Goal: Information Seeking & Learning: Learn about a topic

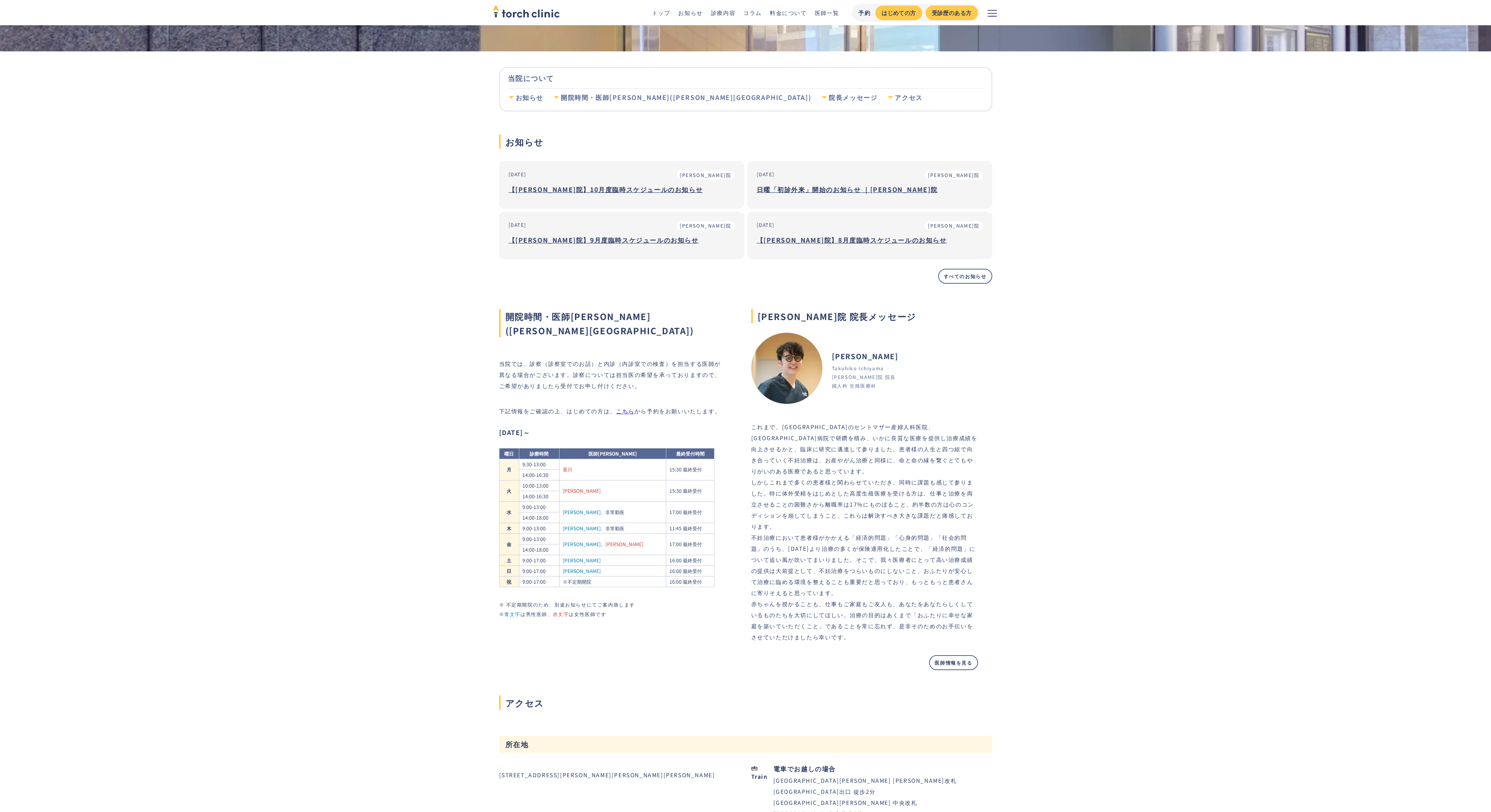
scroll to position [217, 0]
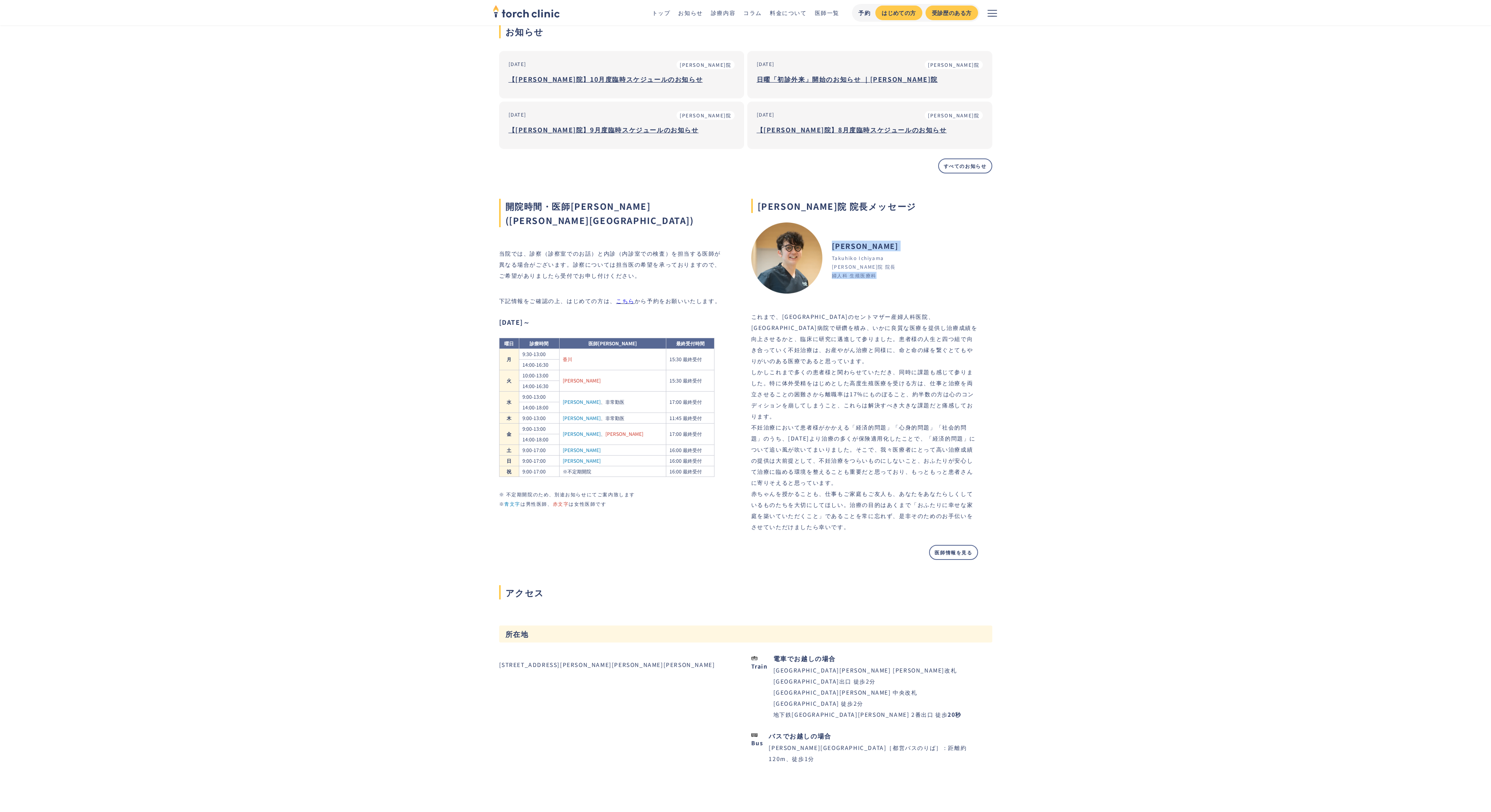
drag, startPoint x: 834, startPoint y: 244, endPoint x: 889, endPoint y: 283, distance: 67.4
click at [889, 283] on div "上野院 院長メッセージ Takuhiko Ichiyama 市山 卓彦 婦人科 生殖医療科 上野院 院長 これまで、北九州のセントマザー産婦人科医院、順天堂大…" at bounding box center [865, 371] width 227 height 377
click at [889, 282] on div "上野院 院長メッセージ Takuhiko Ichiyama 市山 卓彦 婦人科 生殖医療科 上野院 院長 これまで、北九州のセントマザー産婦人科医院、順天堂大…" at bounding box center [865, 371] width 227 height 377
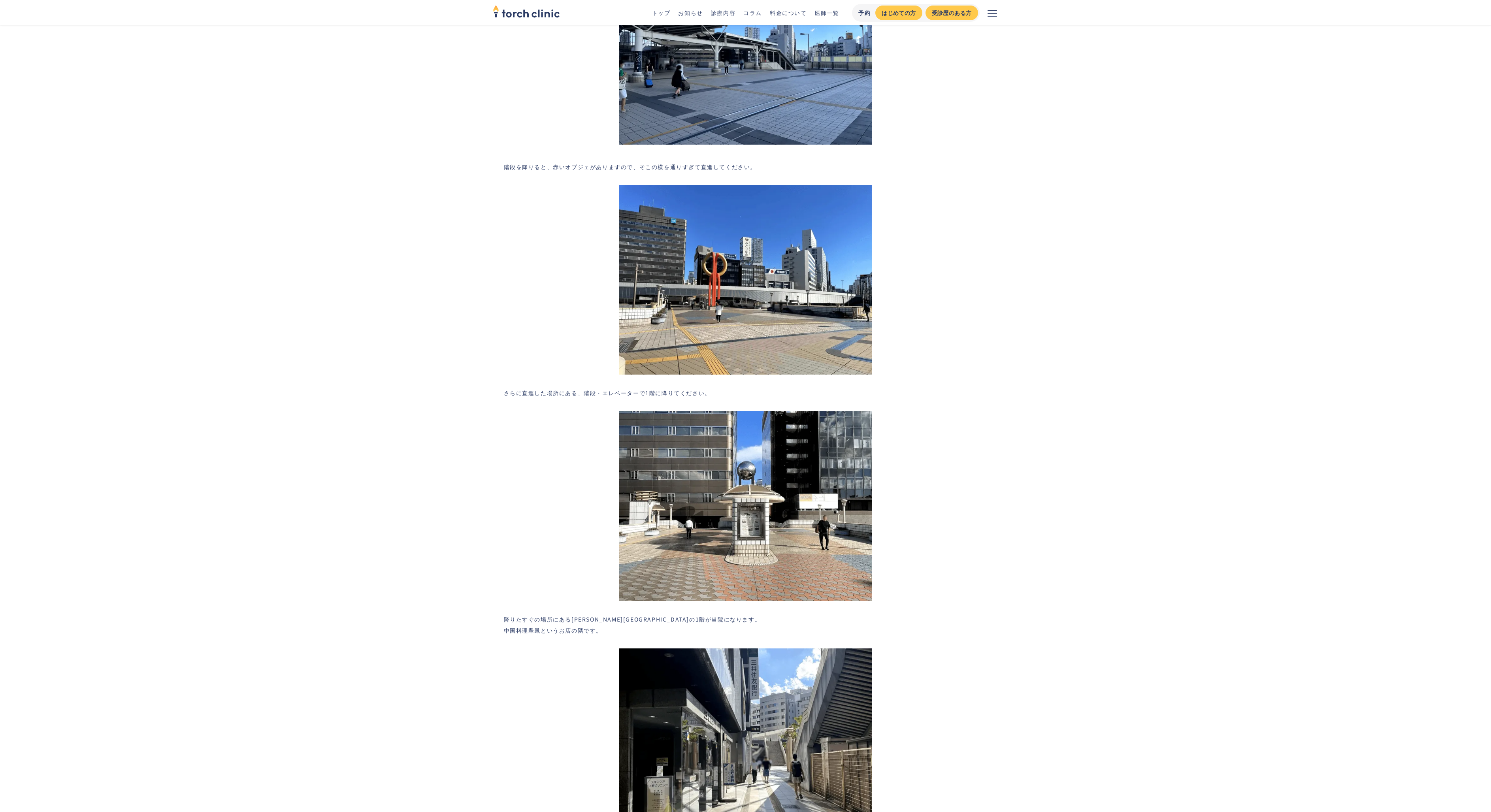
scroll to position [0, 0]
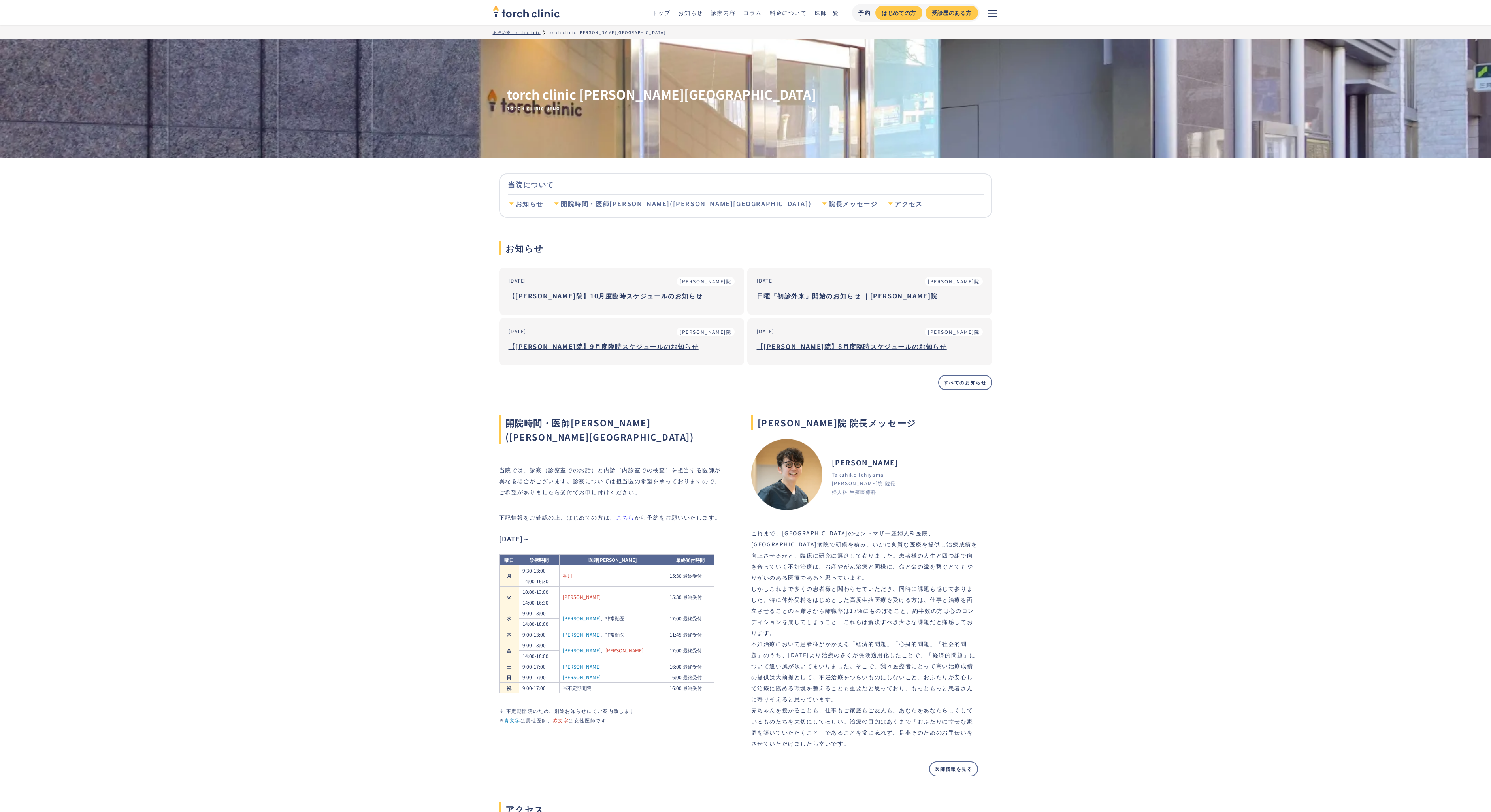
click at [637, 202] on div "開院時間・医師シフト(上野院)" at bounding box center [686, 204] width 251 height 9
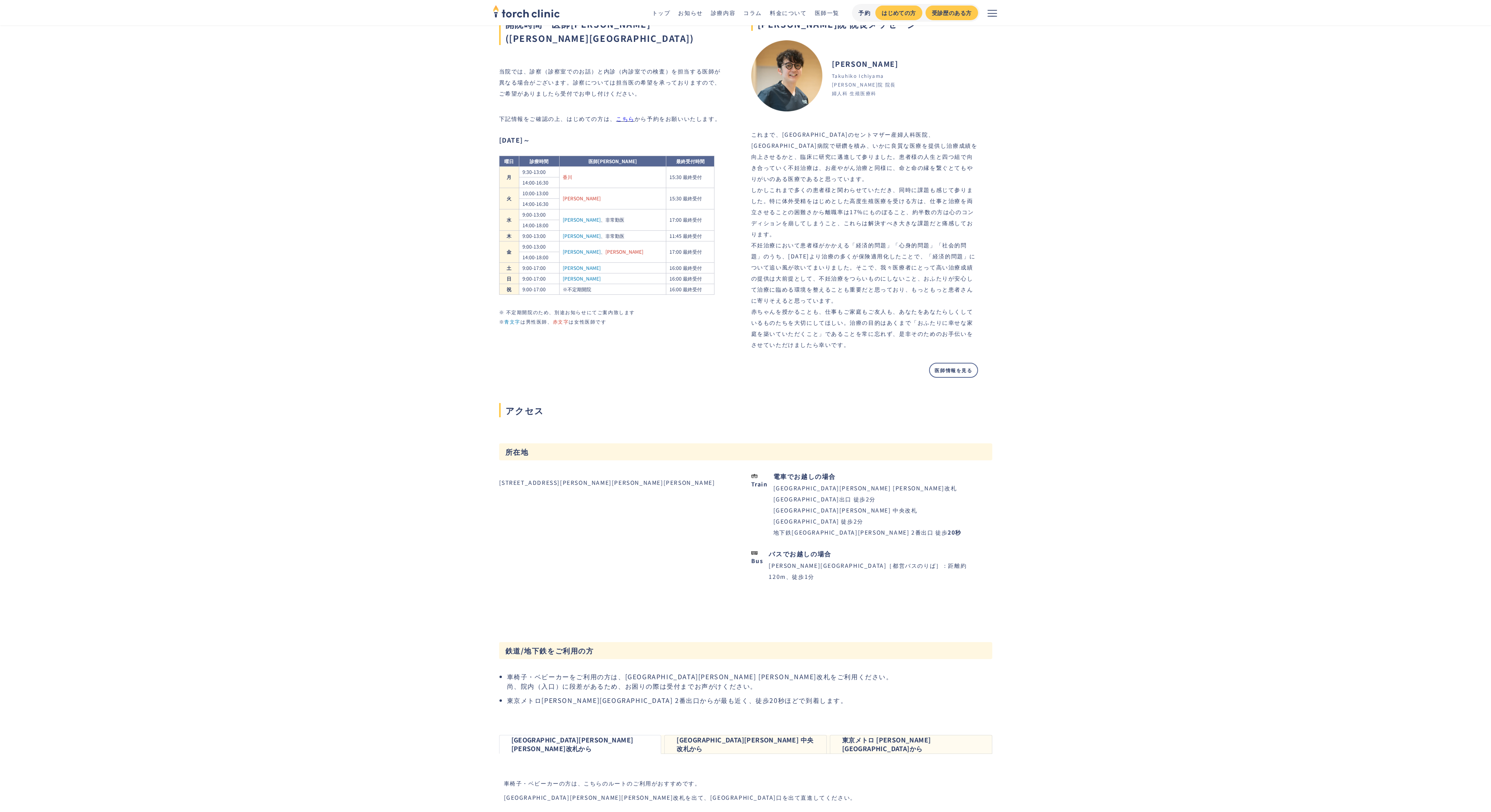
scroll to position [399, 0]
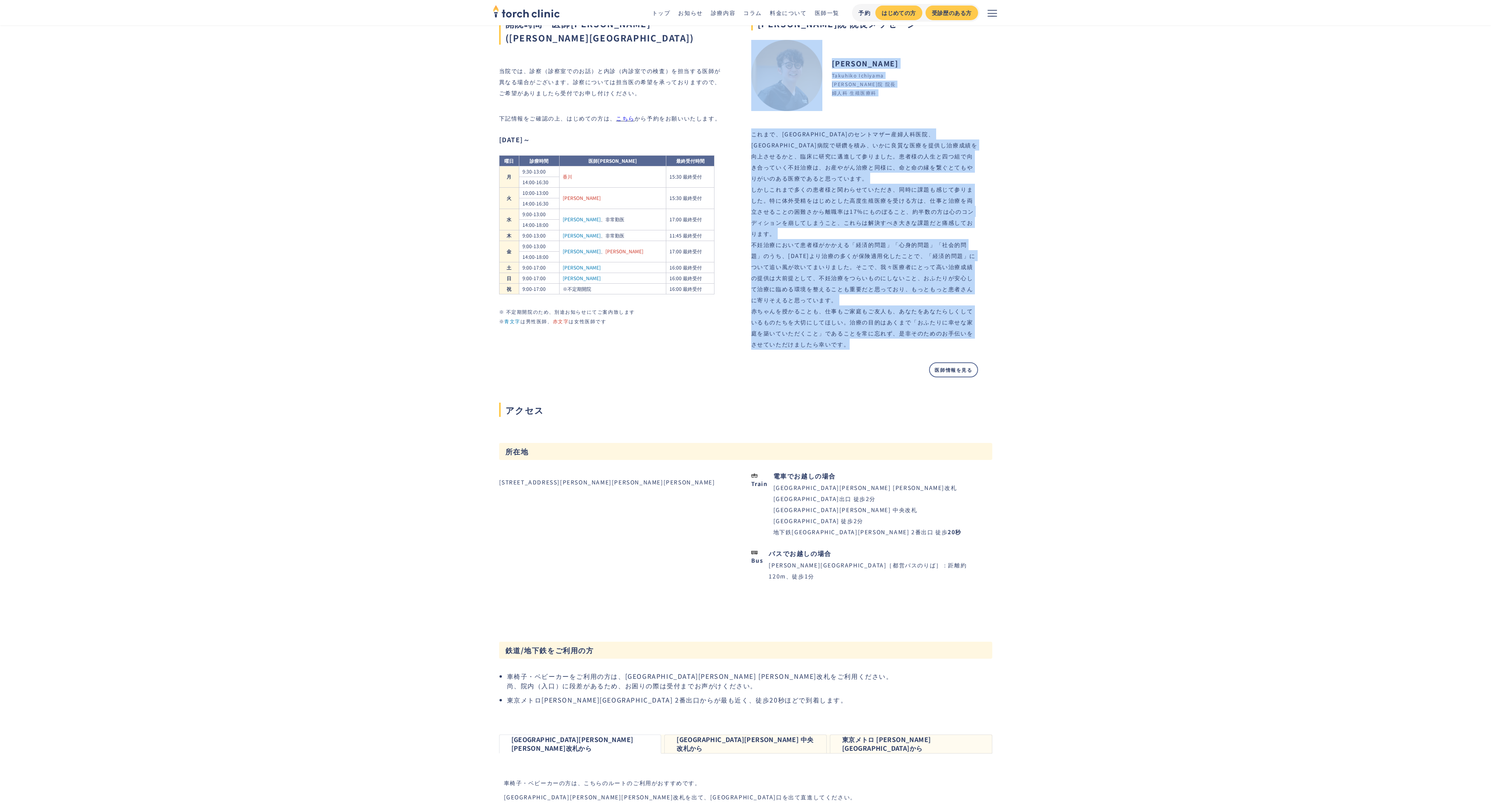
drag, startPoint x: 828, startPoint y: 115, endPoint x: 850, endPoint y: 352, distance: 238.0
click at [850, 352] on div "上野院 院長メッセージ Takuhiko Ichiyama 市山 卓彦 婦人科 生殖医療科 上野院 院長 これまで、北九州のセントマザー産婦人科医院、順天堂大…" at bounding box center [865, 189] width 227 height 377
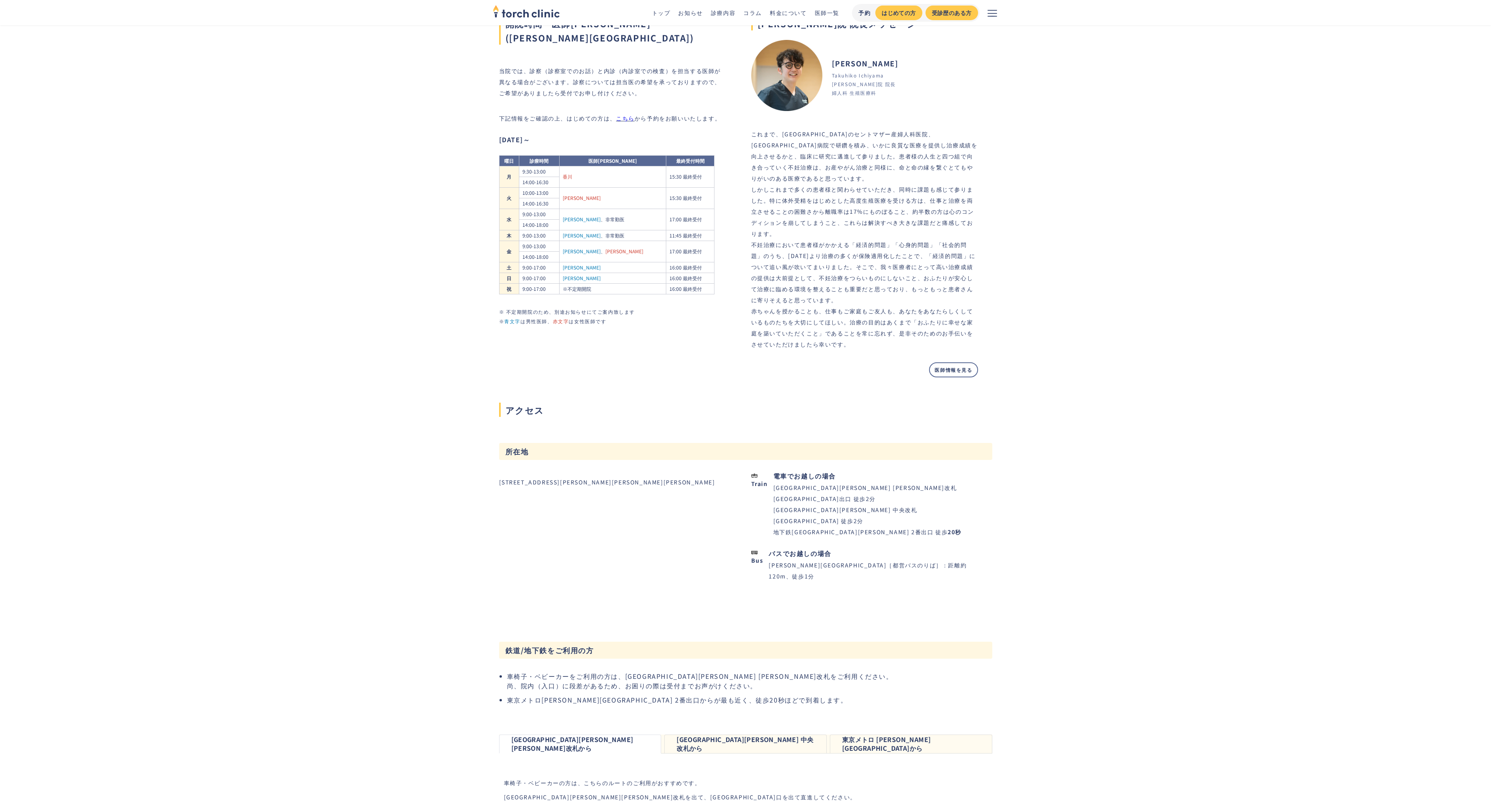
click at [849, 375] on div "医師情報を見る" at bounding box center [865, 369] width 227 height 15
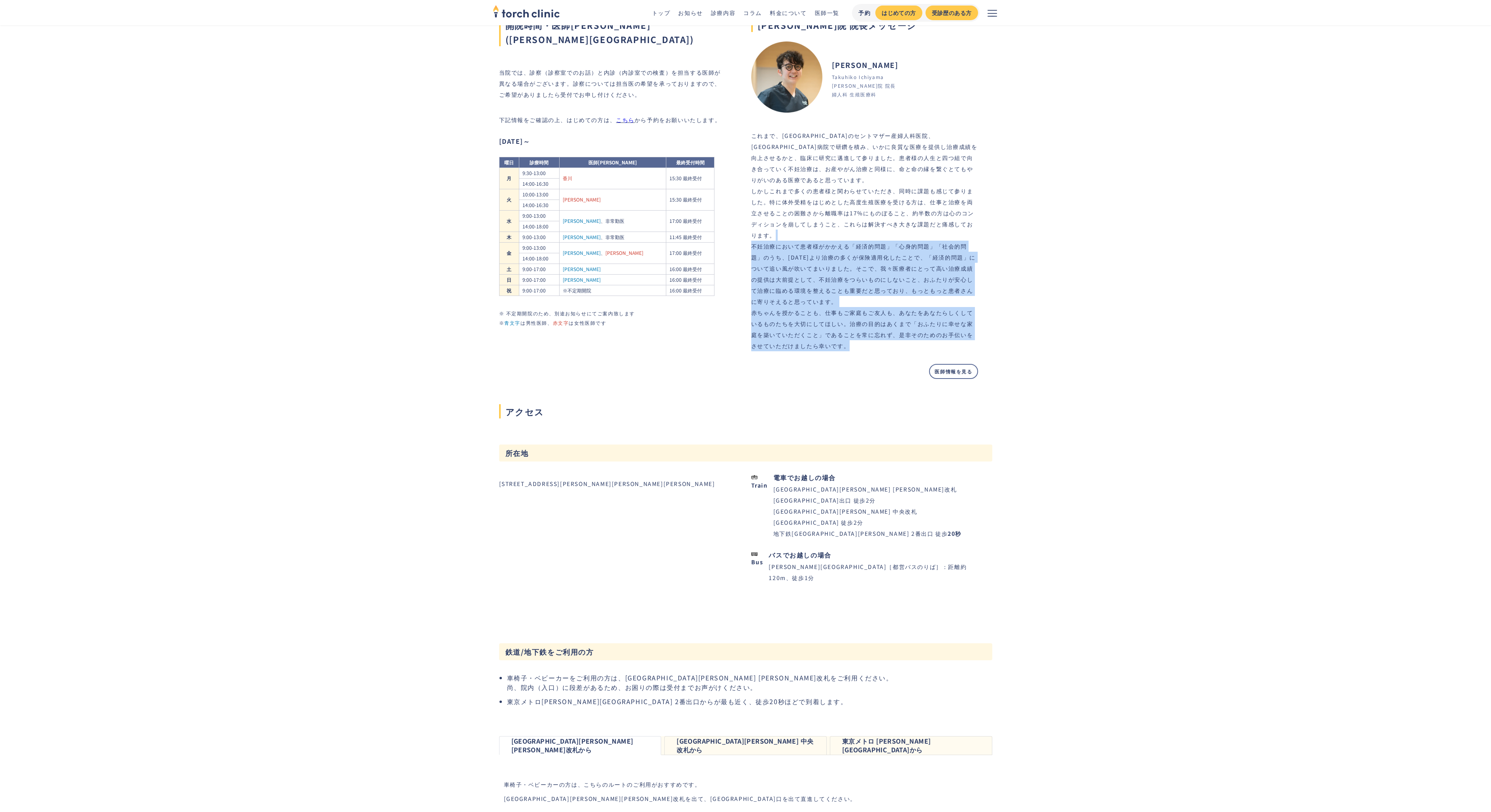
scroll to position [396, 0]
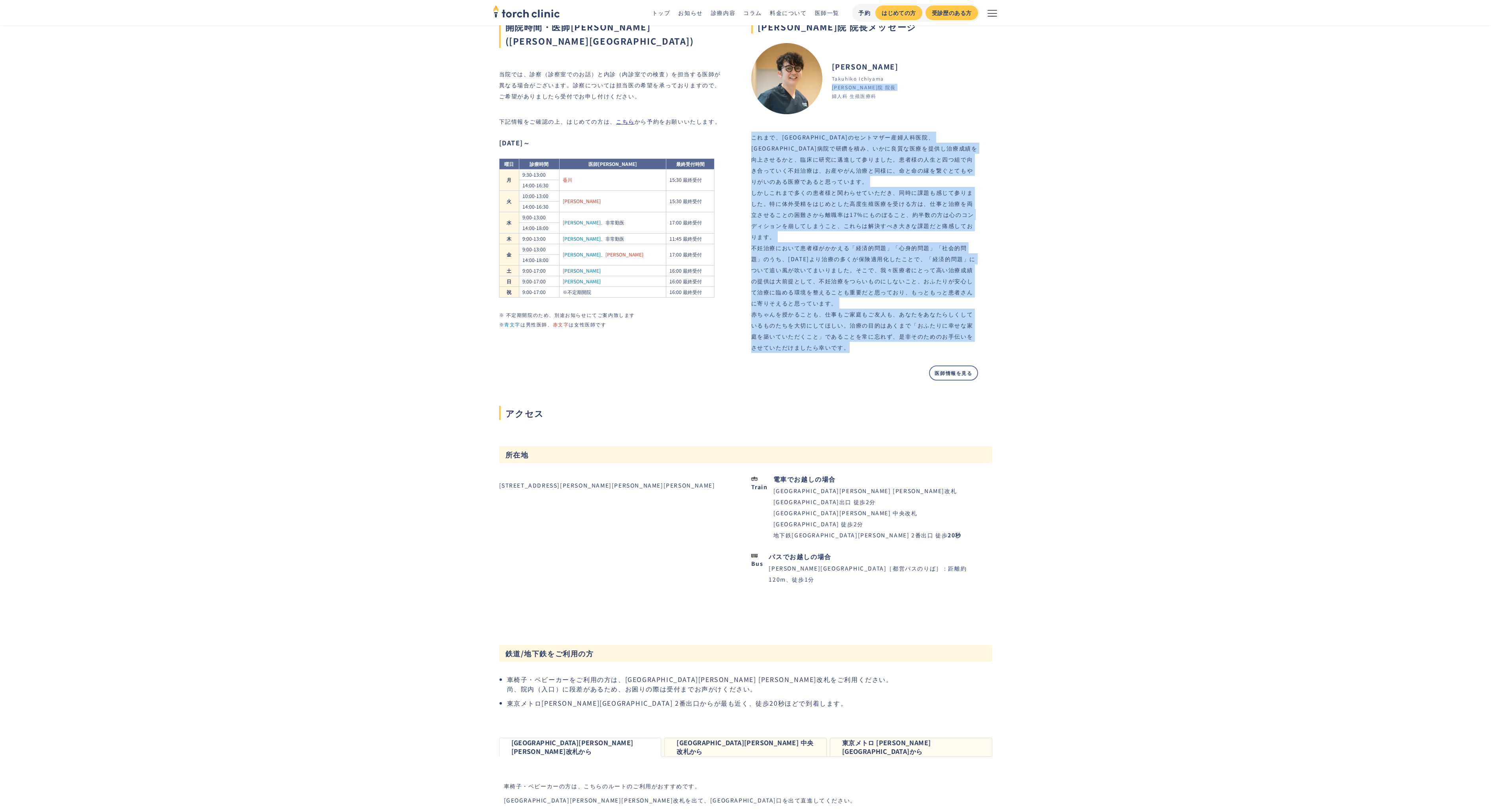
drag, startPoint x: 880, startPoint y: 354, endPoint x: 902, endPoint y: 110, distance: 245.0
click at [902, 110] on div "上野院 院長メッセージ Takuhiko Ichiyama 市山 卓彦 婦人科 生殖医療科 上野院 院長 これまで、北九州のセントマザー産婦人科医院、順天堂大…" at bounding box center [865, 192] width 227 height 377
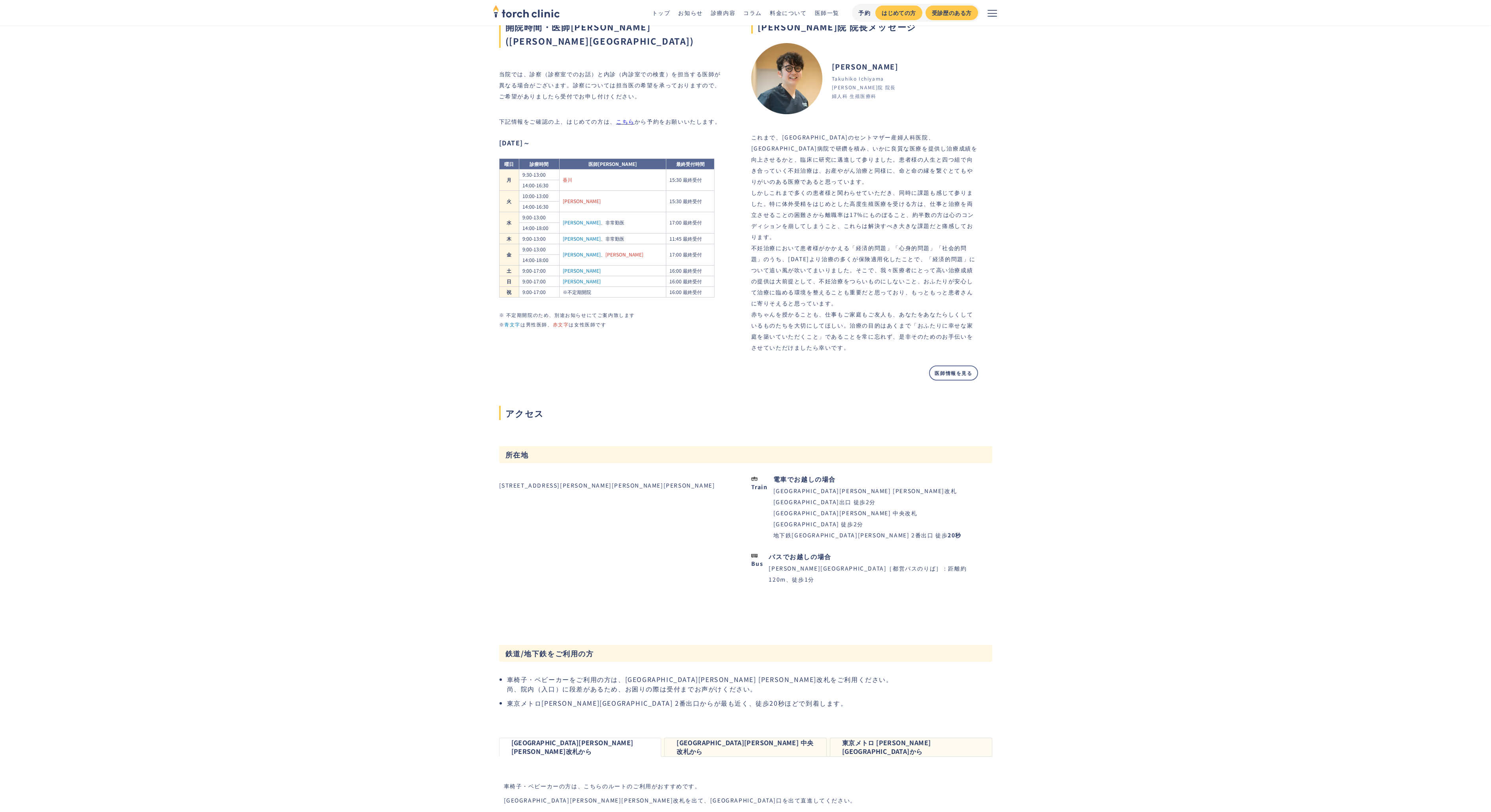
click at [854, 88] on div "上野院 院長" at bounding box center [864, 87] width 64 height 7
click at [849, 75] on div "Takuhiko Ichiyama" at bounding box center [858, 78] width 52 height 7
click at [841, 59] on header "Takuhiko Ichiyama 市山 卓彦 婦人科 生殖医療科 上野院 院長" at bounding box center [825, 81] width 147 height 75
click at [847, 90] on div "上野院 院長" at bounding box center [864, 87] width 64 height 7
click at [850, 97] on div "婦人科 生殖医療科" at bounding box center [854, 96] width 45 height 7
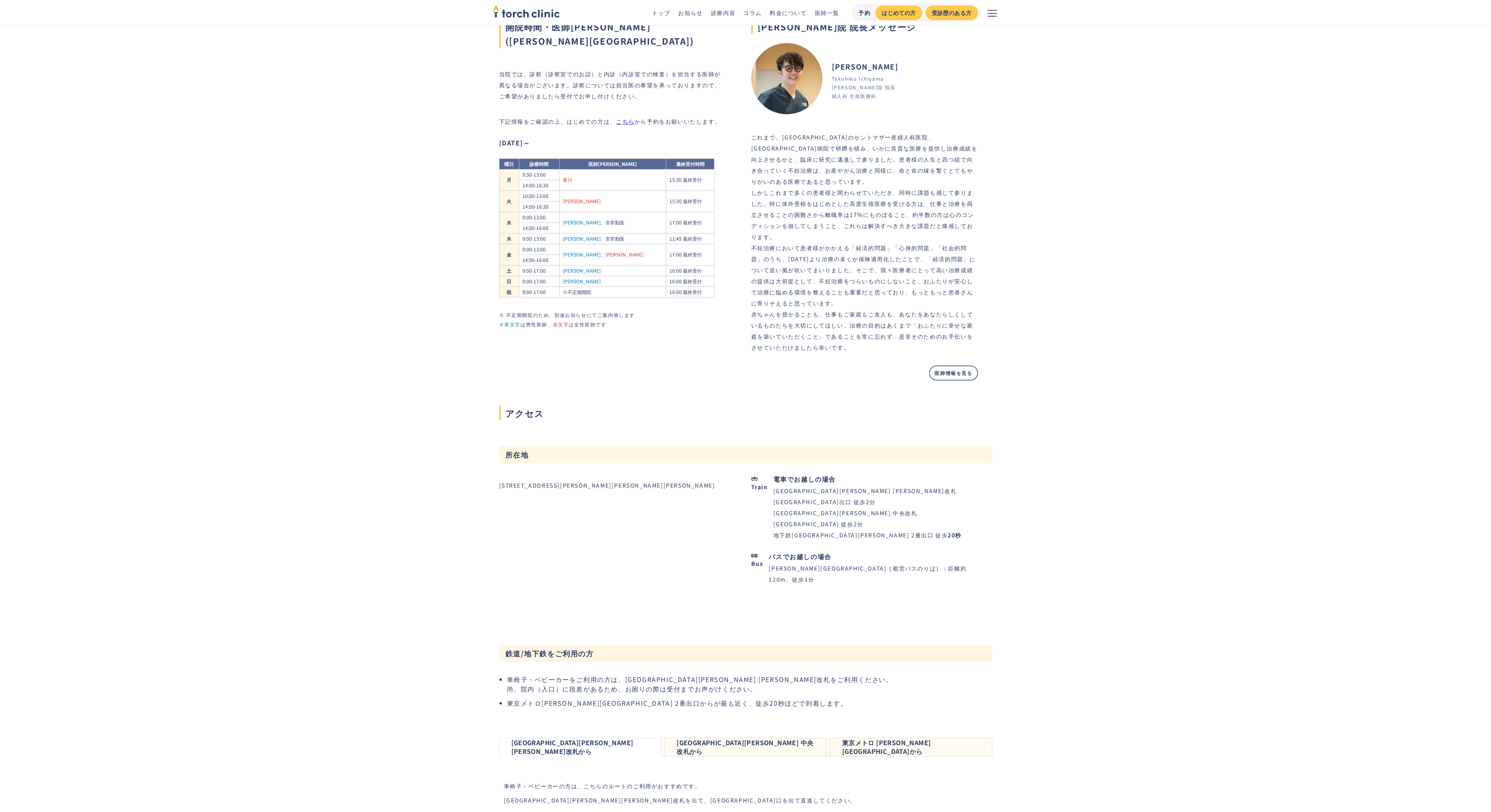
scroll to position [387, 0]
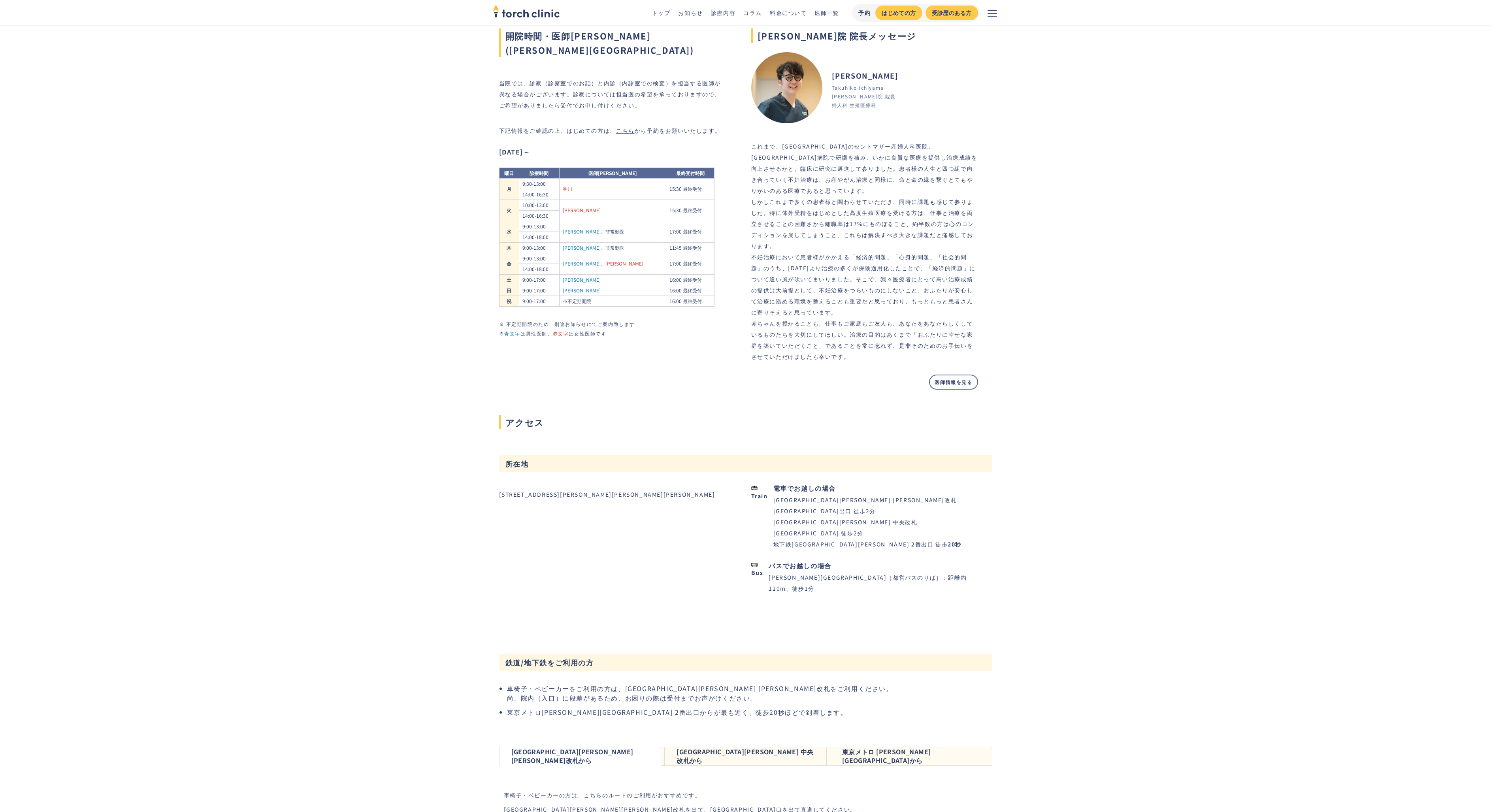
click at [951, 383] on link "医師情報を見る" at bounding box center [954, 382] width 49 height 15
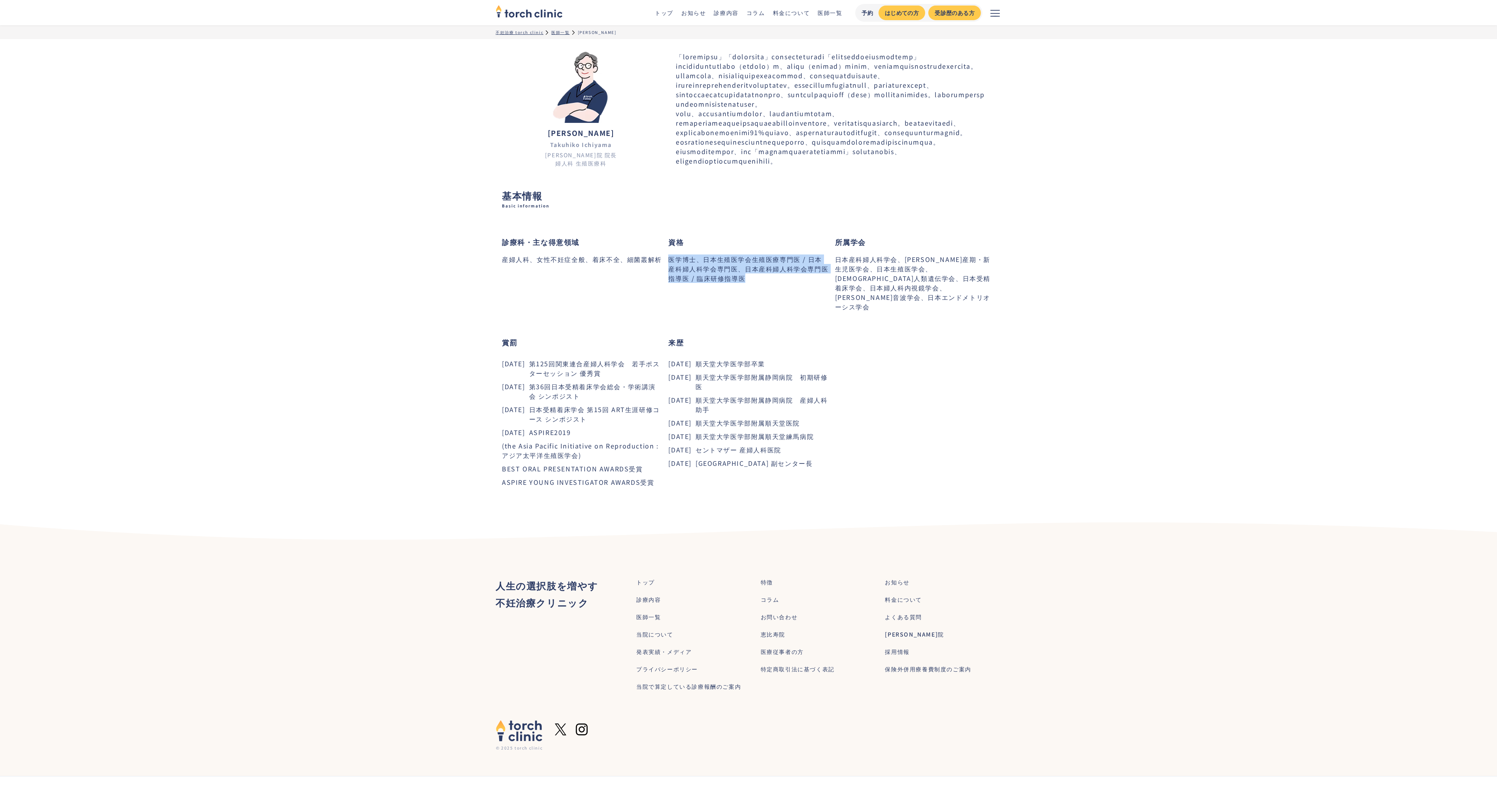
drag, startPoint x: 670, startPoint y: 304, endPoint x: 763, endPoint y: 324, distance: 95.1
click at [763, 283] on div "医学博士、日本生殖医学会生殖医療専門医 / 日本産科婦人科学会専門医、日本産科婦人科学会専門医指導医 / 臨床研修指導医" at bounding box center [748, 269] width 160 height 28
click at [764, 283] on div "医学博士、日本生殖医学会生殖医療専門医 / 日本産科婦人科学会専門医、日本産科婦人科学会専門医指導医 / 臨床研修指導医" at bounding box center [748, 269] width 160 height 28
drag, startPoint x: 710, startPoint y: 391, endPoint x: 834, endPoint y: 505, distance: 168.4
click at [834, 504] on div "診療科・主な得意領域 産婦人科、女性不妊症全般、着床不全、細菌叢解析 資格 医学博士、日本生殖医学会生殖医療専門医 / 日本産科婦人科学会専門医、日本産科婦人…" at bounding box center [748, 363] width 493 height 283
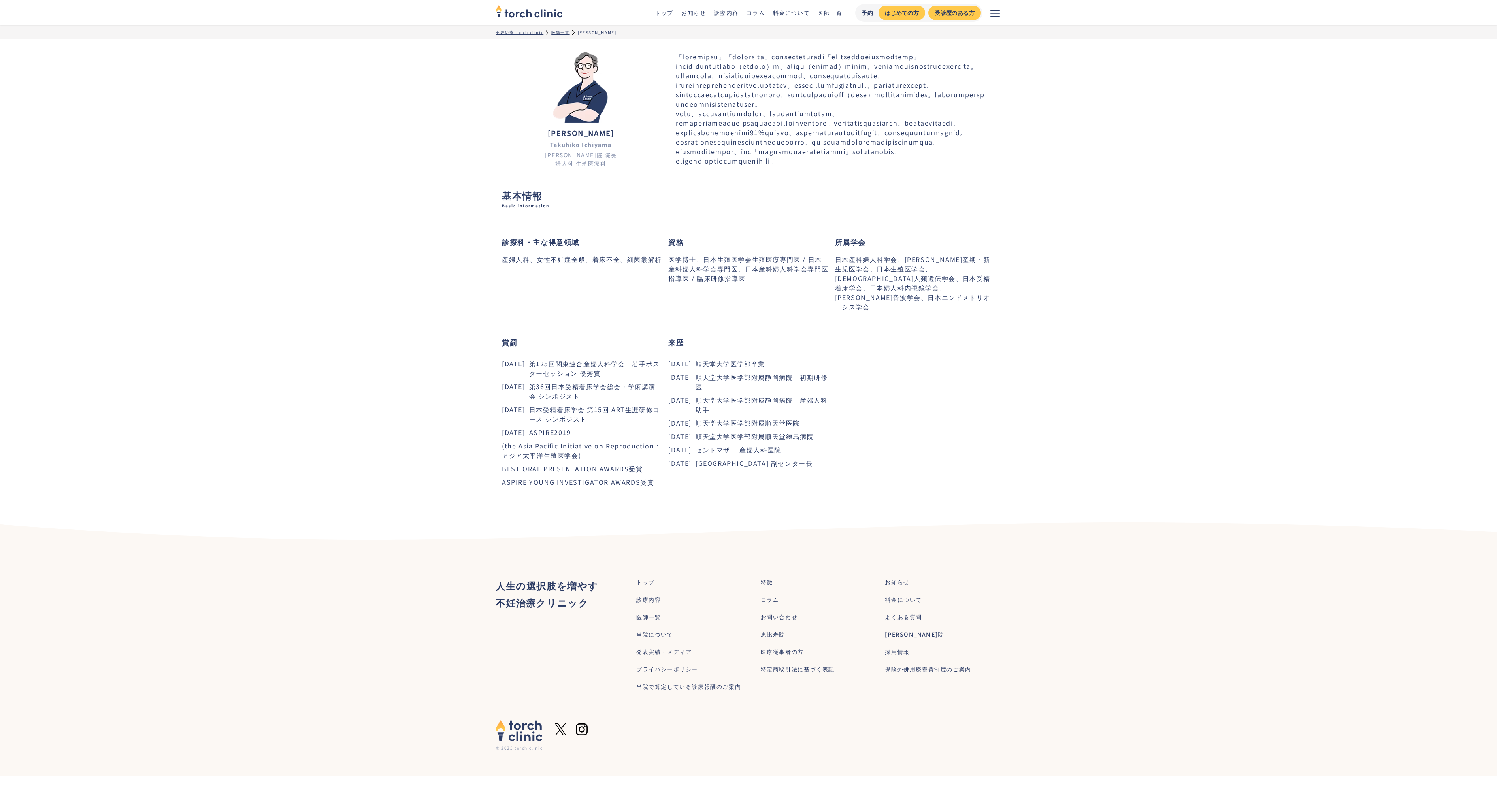
click at [834, 504] on div "診療科・主な得意領域 産婦人科、女性不妊症全般、着床不全、細菌叢解析 資格 医学博士、日本生殖医学会生殖医療専門医 / 日本産科婦人科学会専門医、日本産科婦人…" at bounding box center [748, 363] width 493 height 283
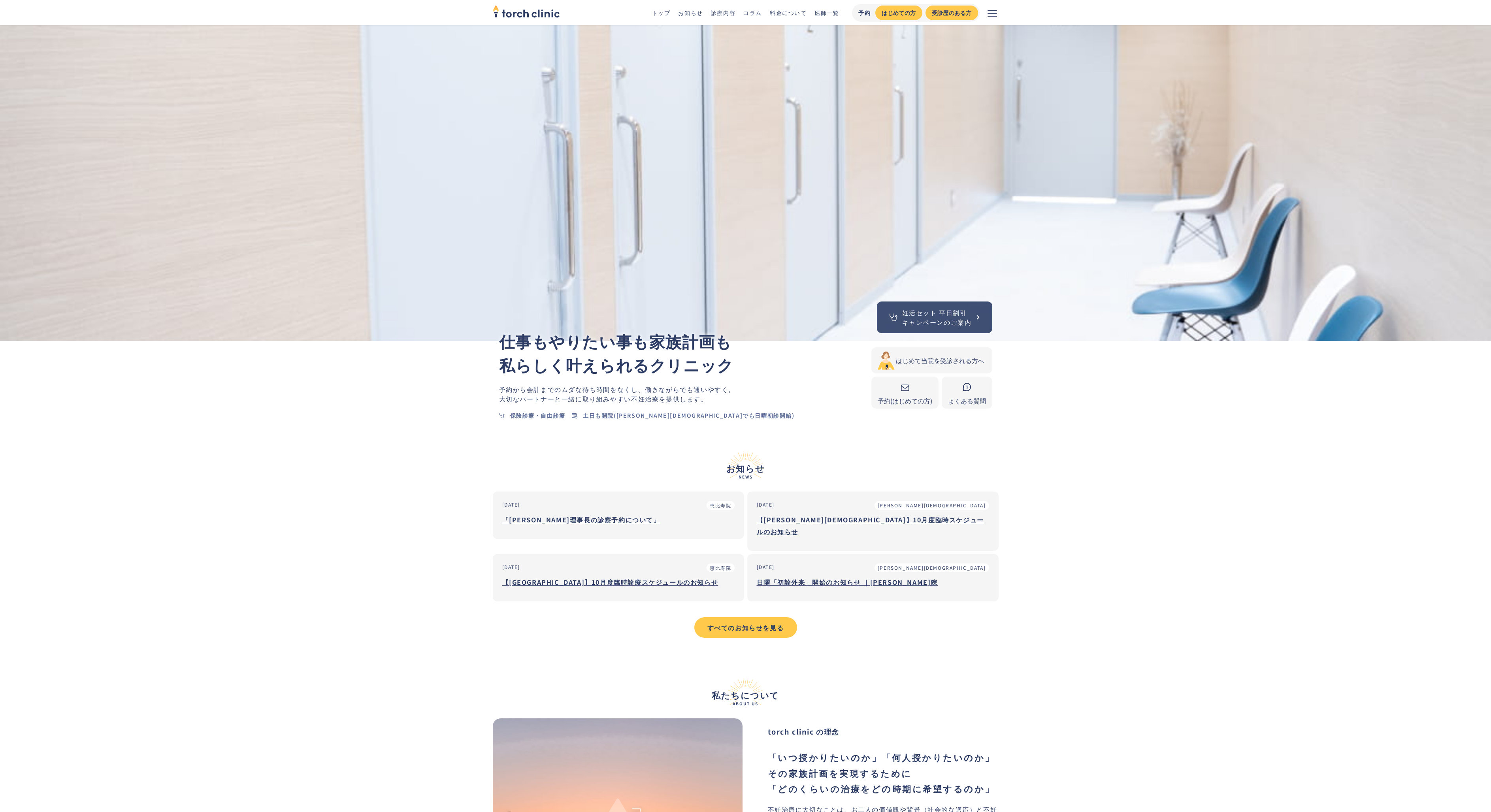
scroll to position [268, 0]
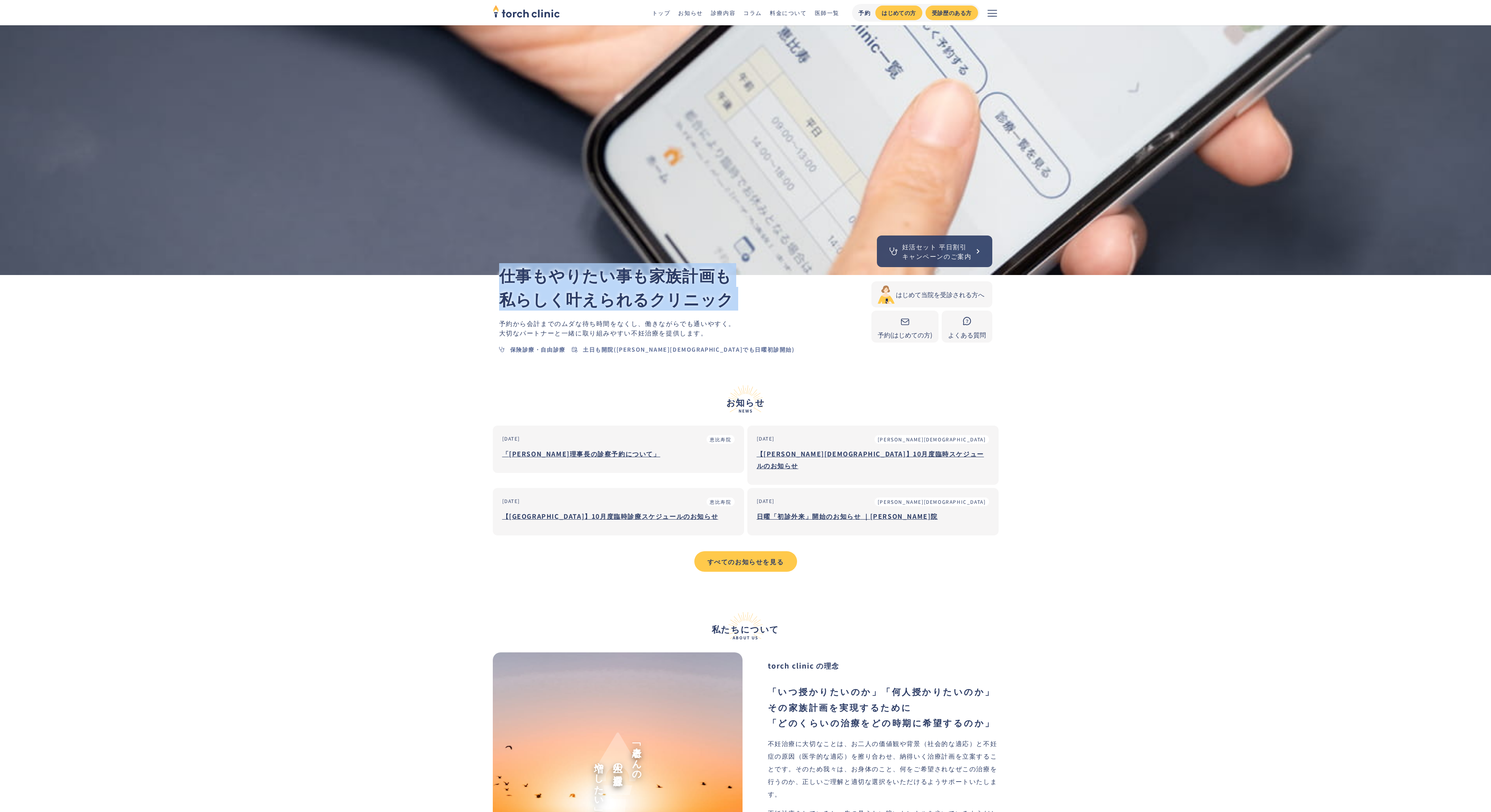
drag, startPoint x: 504, startPoint y: 281, endPoint x: 725, endPoint y: 312, distance: 223.2
click at [725, 312] on div "仕事もやりたい事も家族計画も 私らしく叶えられるクリニック 予約から会計までのムダな待ち時間をなくし、 働きながらでも通いやすく。 大切なパートナーと一緒に取…" at bounding box center [685, 316] width 372 height 83
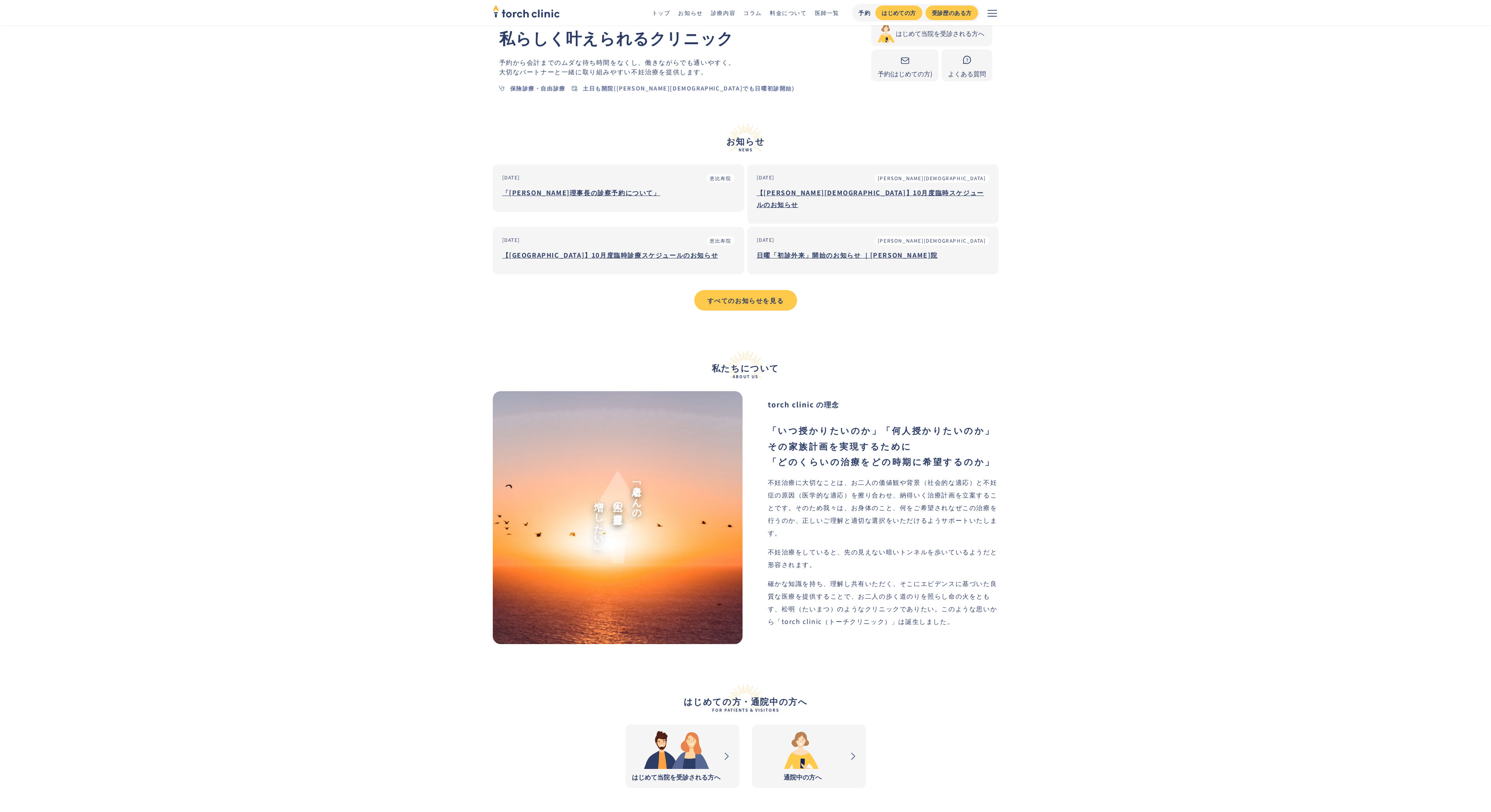
scroll to position [836, 0]
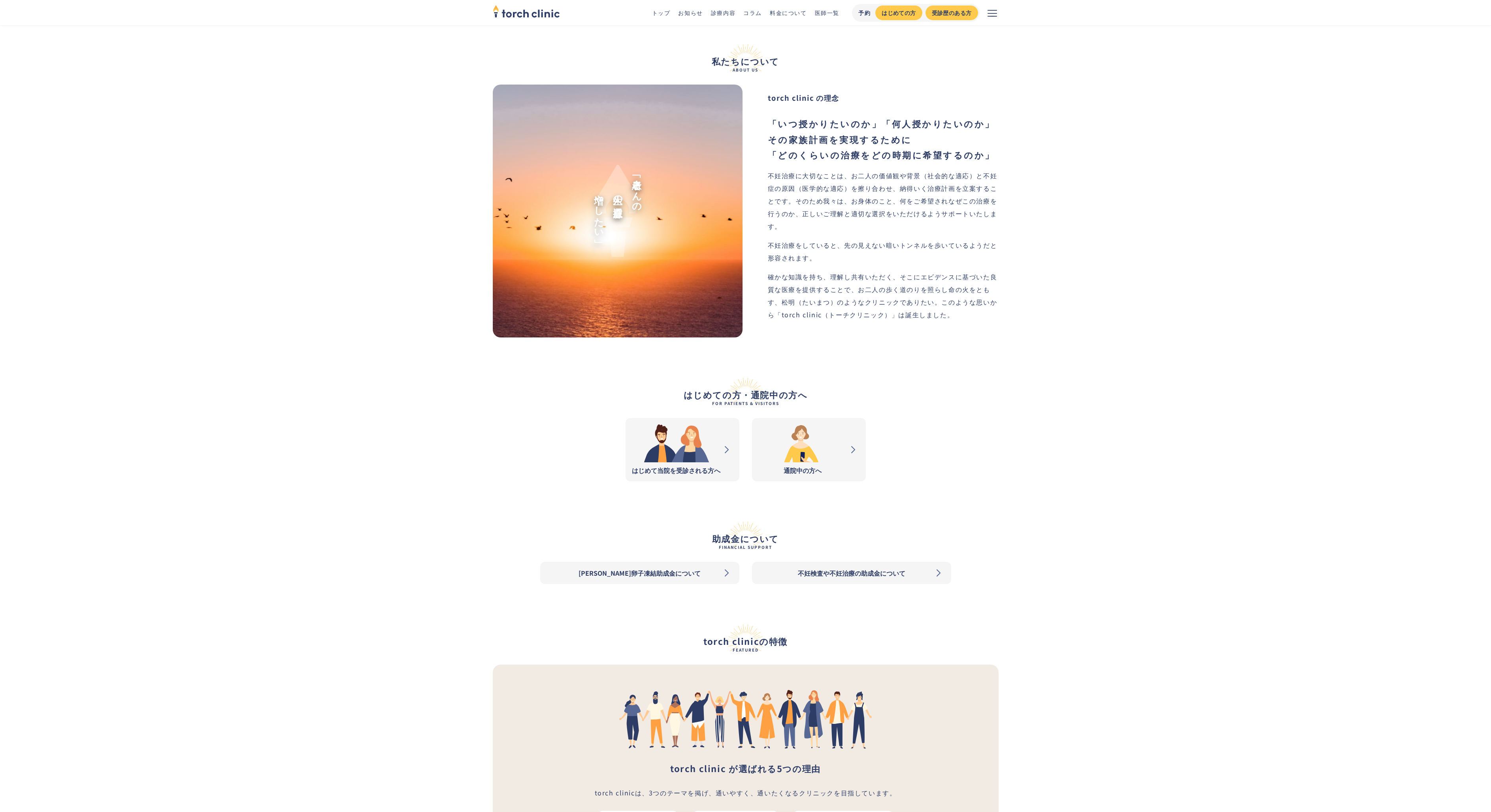
click at [979, 448] on div "はじめて当院を受診される方へ 通院中の方へ" at bounding box center [746, 449] width 506 height 63
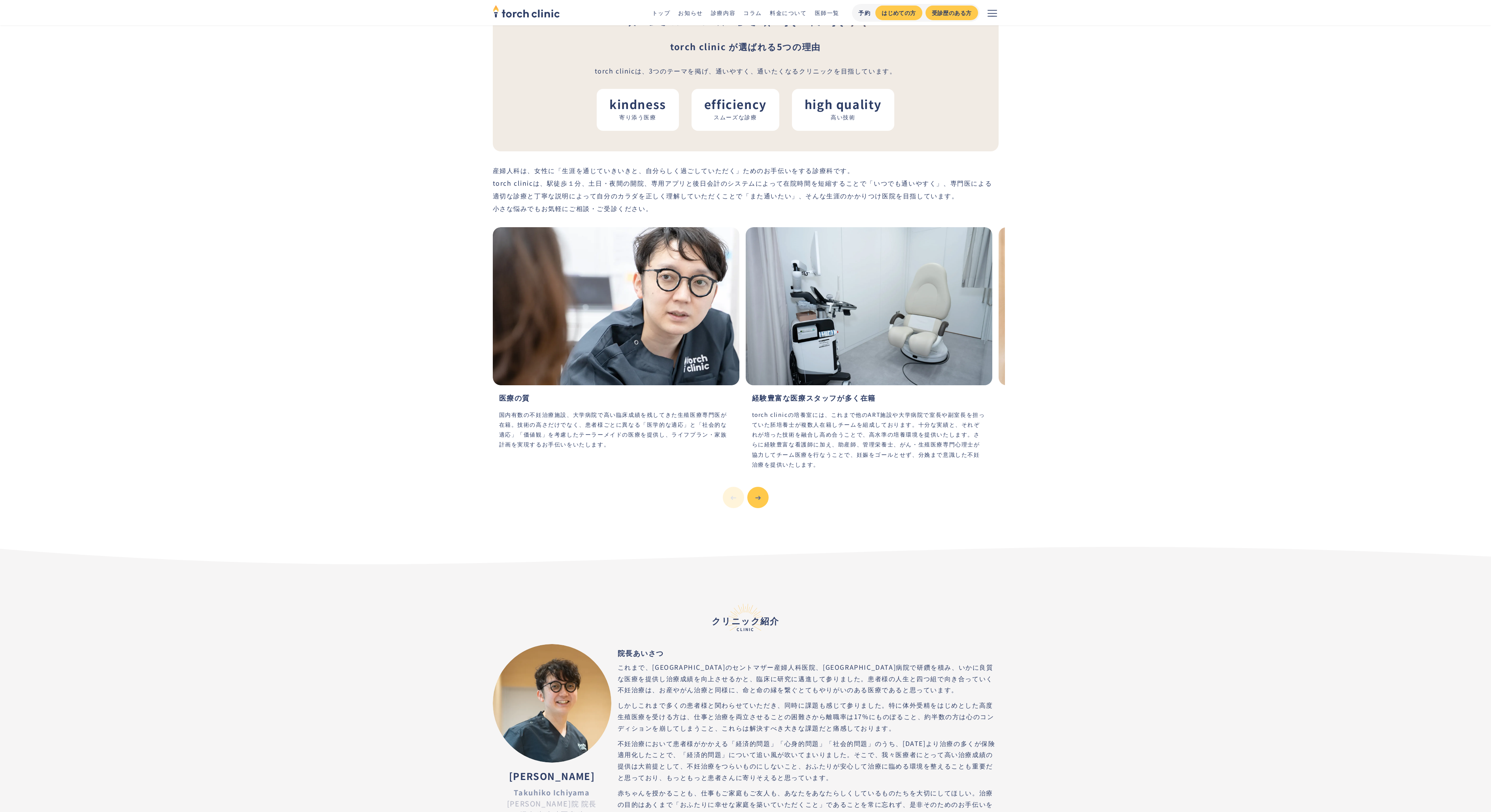
scroll to position [1556, 0]
click at [764, 489] on button "Next slide" at bounding box center [758, 499] width 21 height 21
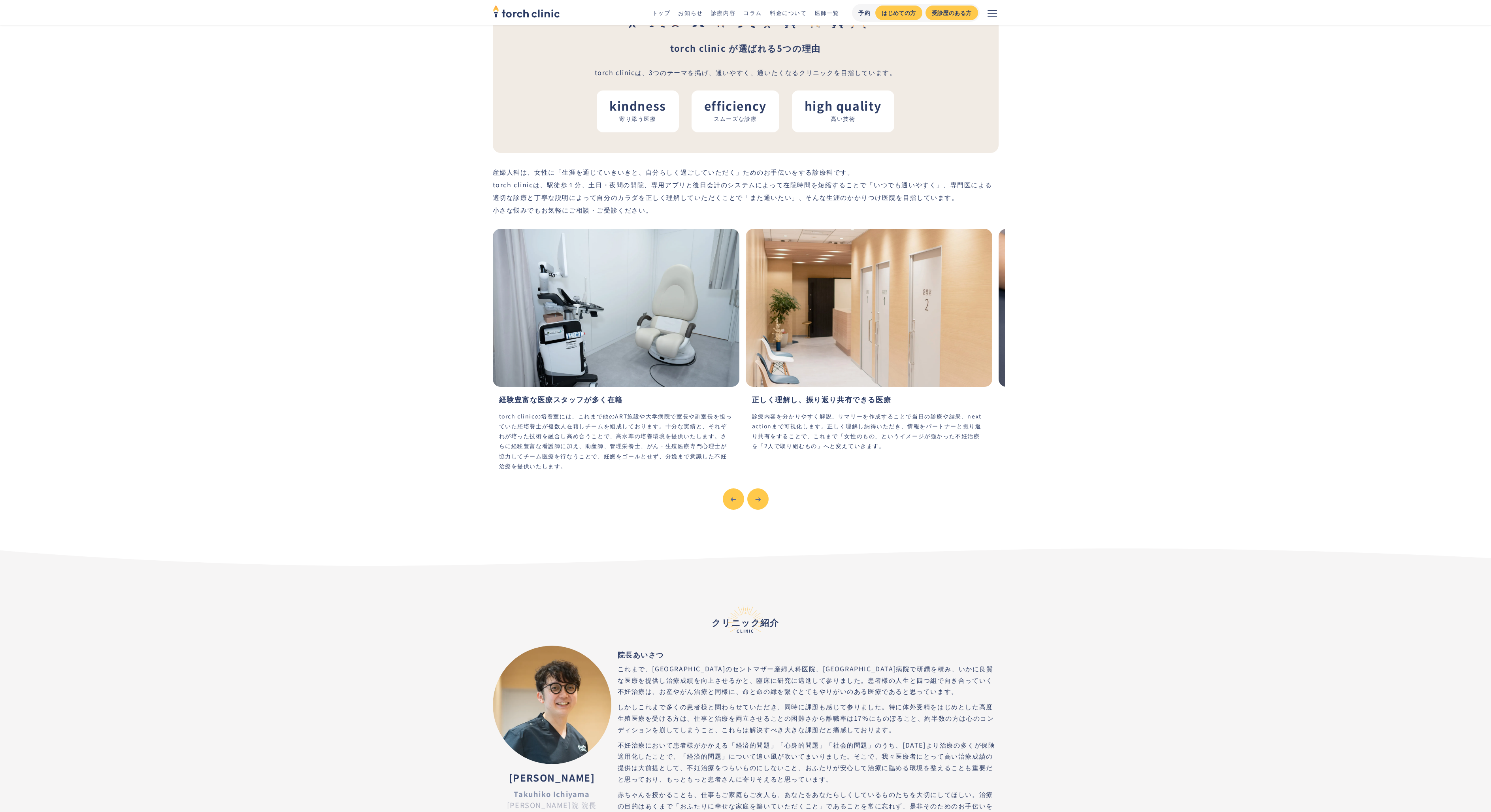
click at [759, 497] on icon "Next slide" at bounding box center [758, 499] width 5 height 5
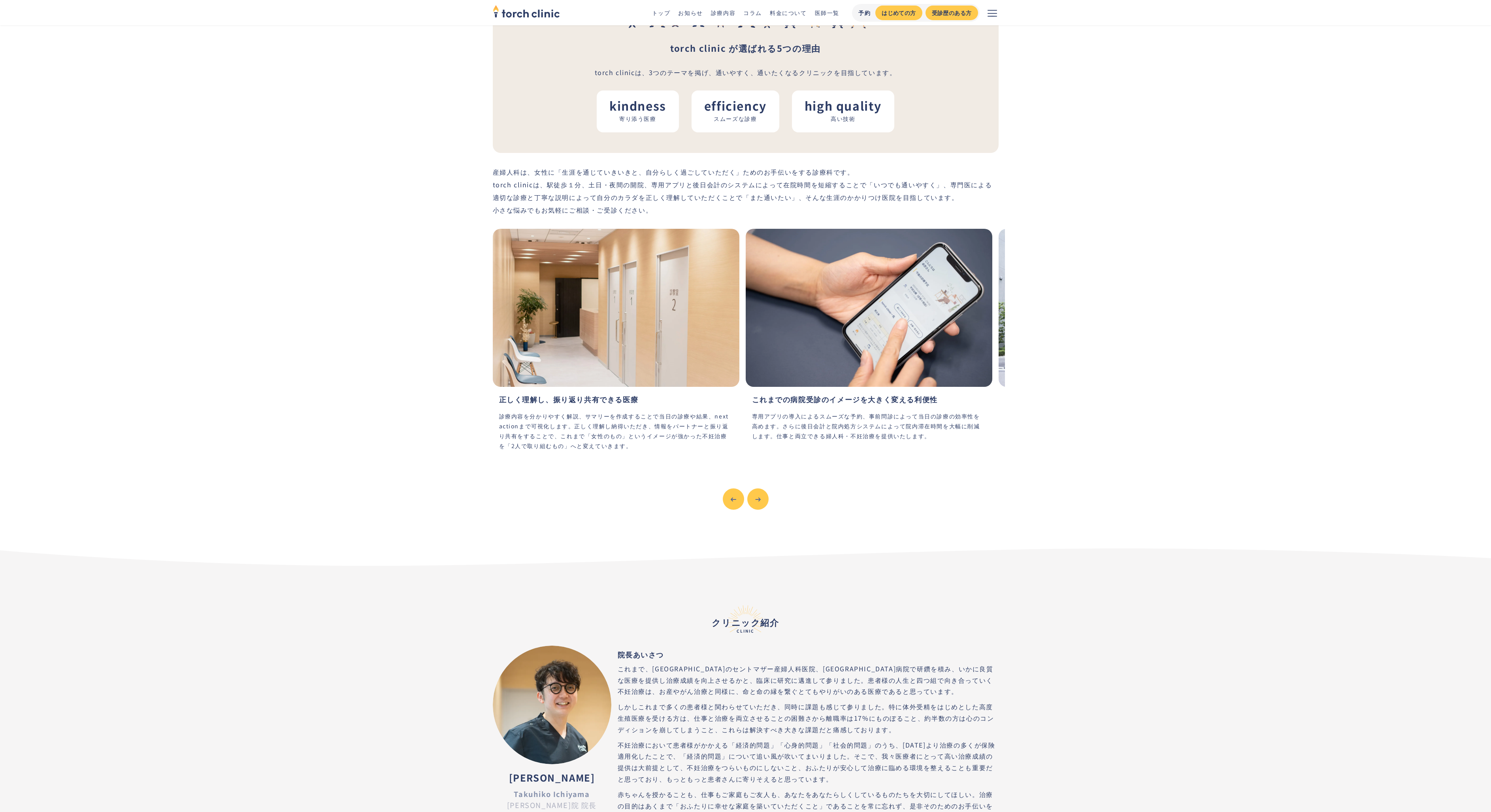
click at [759, 497] on icon "Next slide" at bounding box center [758, 499] width 5 height 5
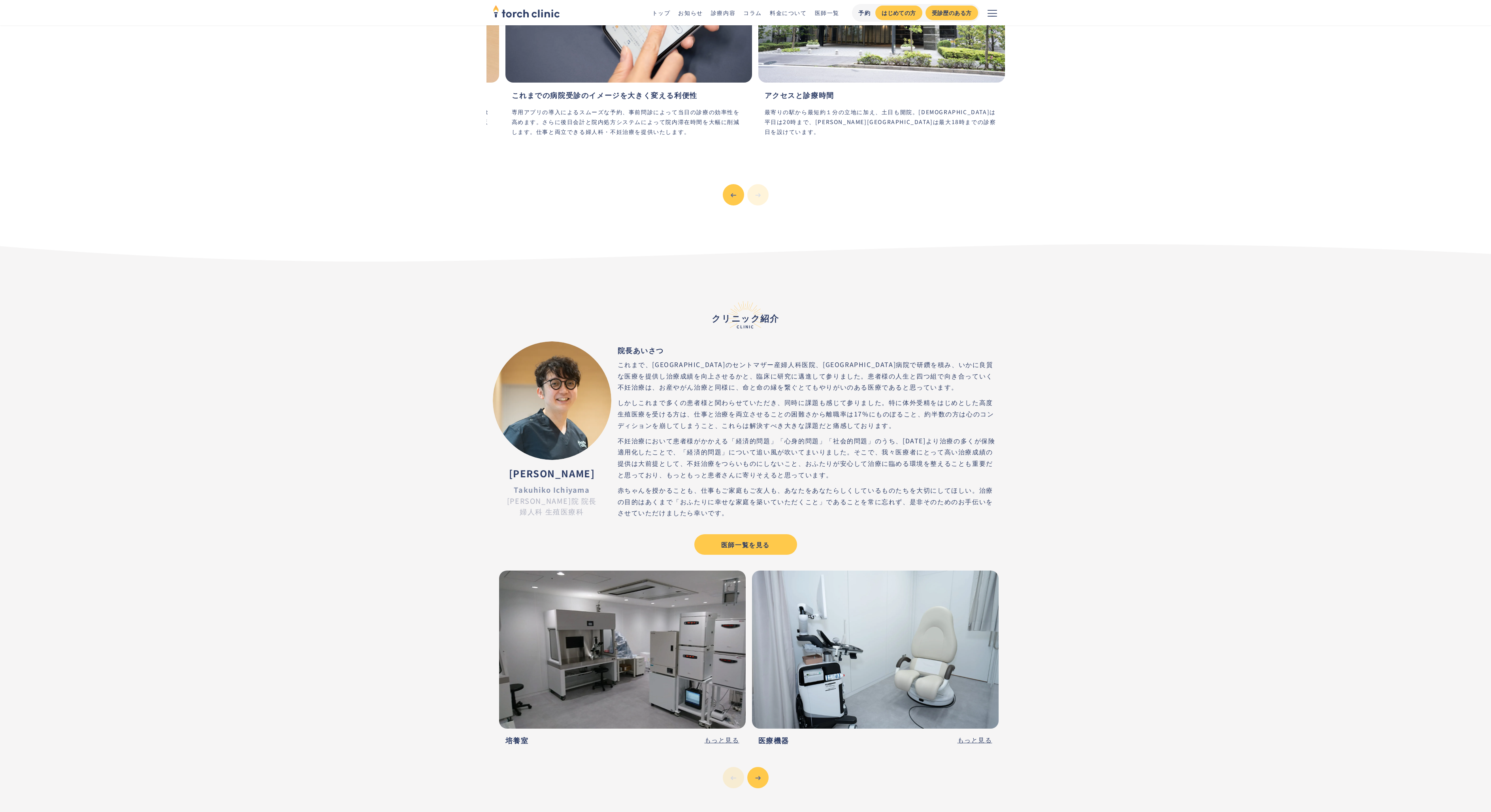
scroll to position [2059, 0]
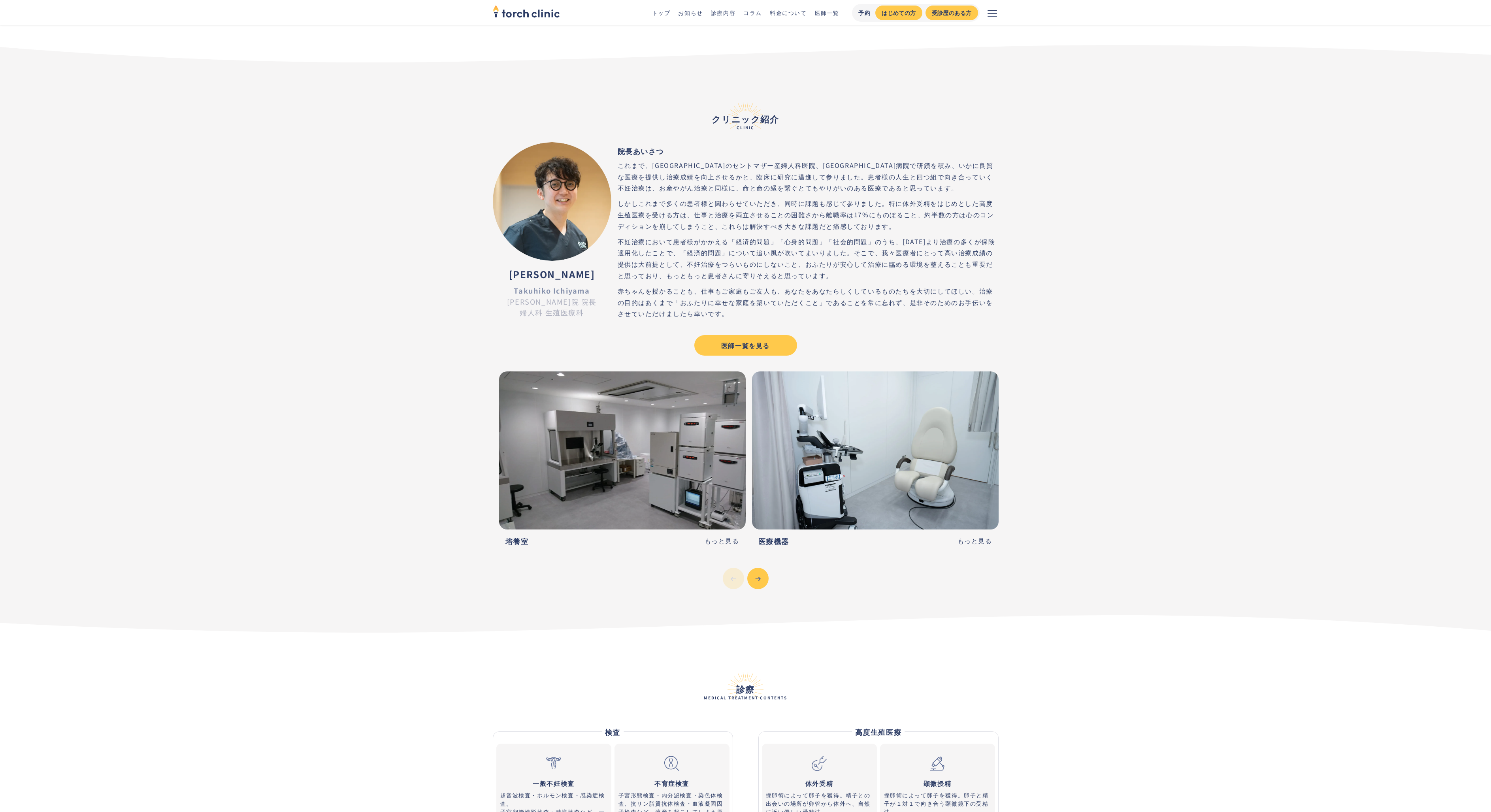
click at [735, 341] on div "医師一覧を見る" at bounding box center [745, 345] width 88 height 9
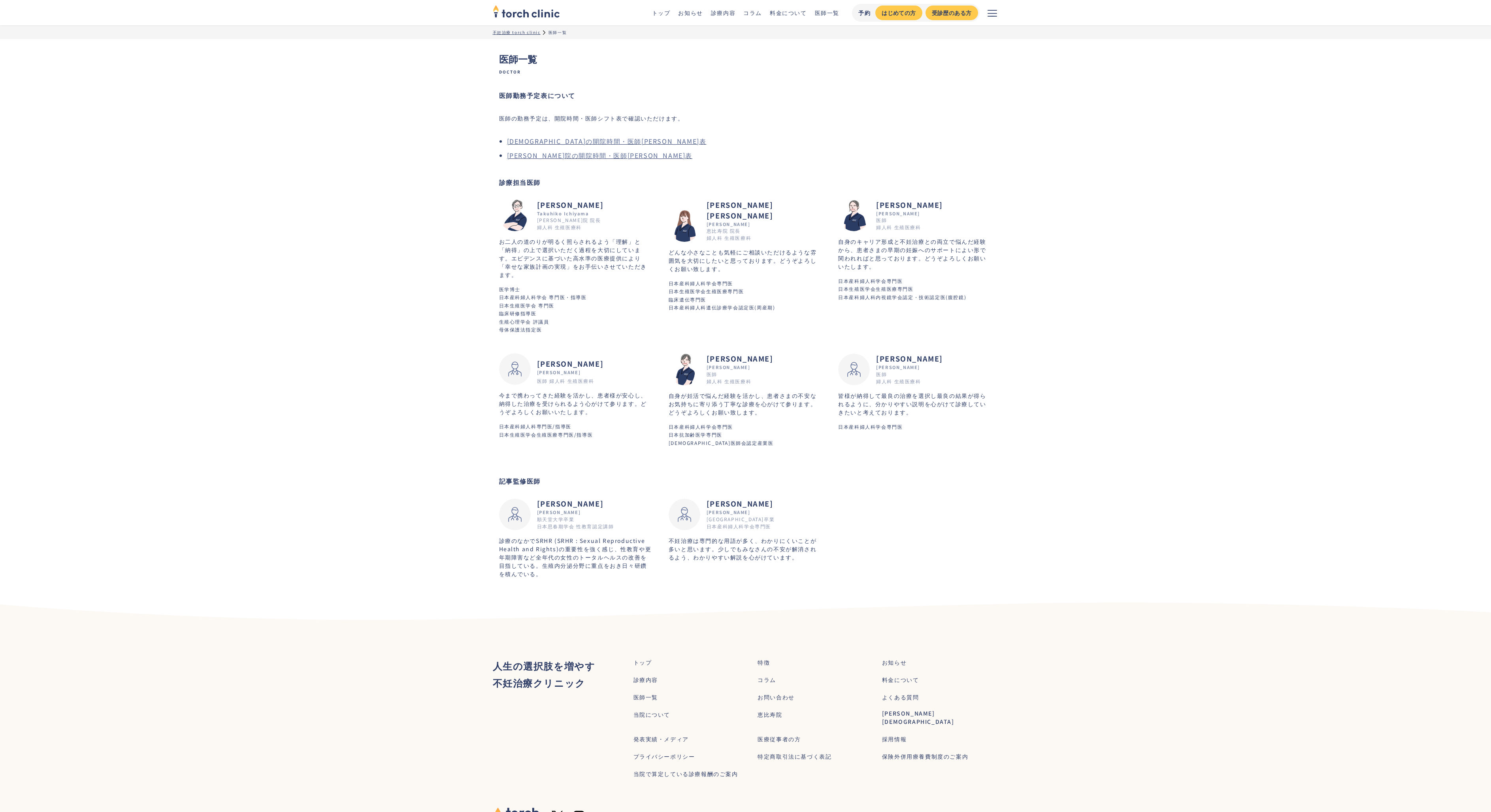
click at [549, 205] on h2 "[PERSON_NAME]" at bounding box center [571, 205] width 67 height 11
click at [552, 154] on link "[PERSON_NAME]院の開院時間・医師[PERSON_NAME]表" at bounding box center [600, 156] width 186 height 9
click at [875, 208] on div "森嶋 かほる Morishima Kaoru 医師 婦人科 生殖医療科" at bounding box center [915, 215] width 154 height 32
click at [550, 359] on h2 "香川 愛子" at bounding box center [571, 364] width 67 height 11
click at [745, 353] on h2 "小泉 弥生子" at bounding box center [740, 359] width 67 height 11
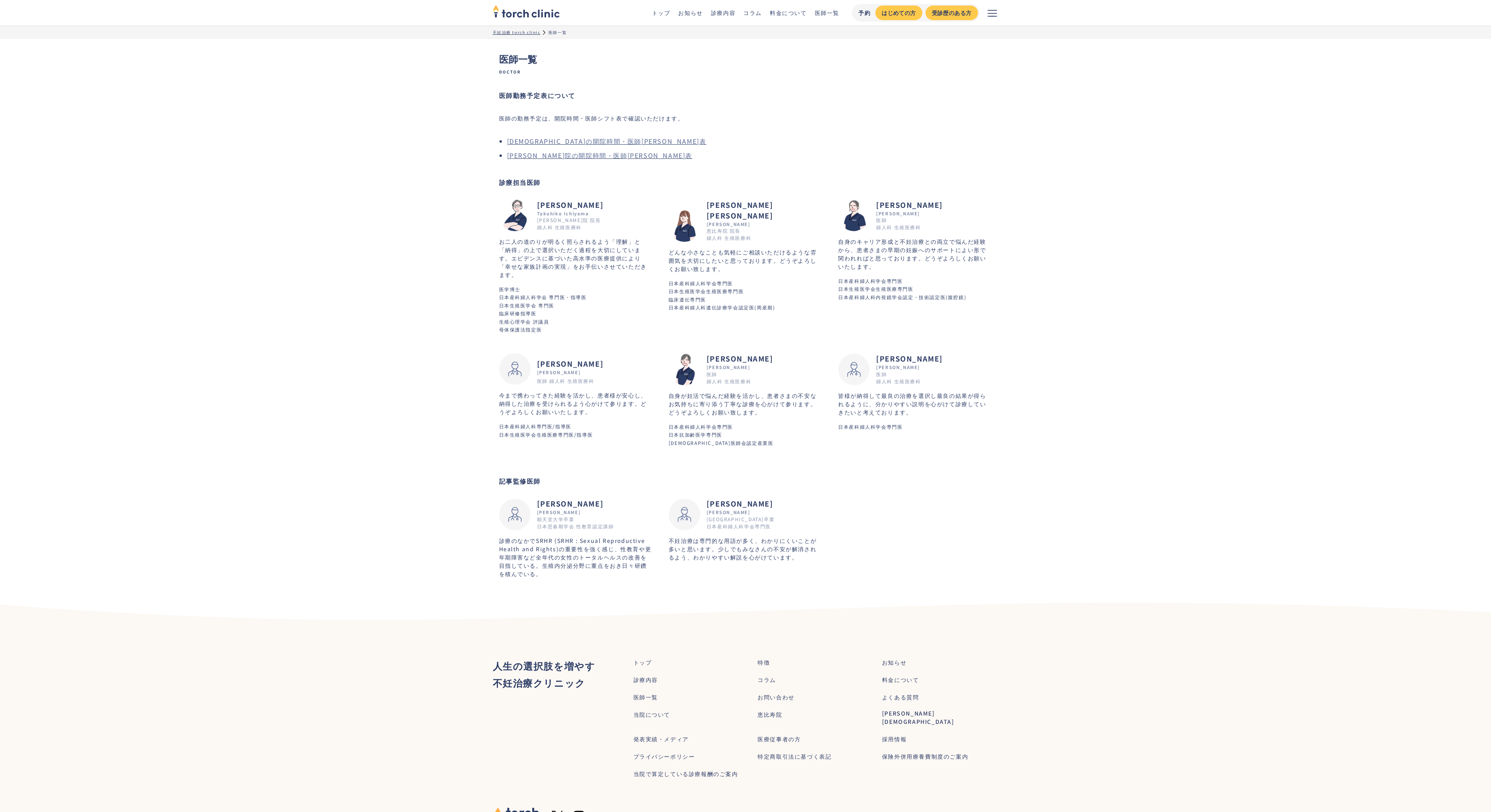
click at [868, 361] on img at bounding box center [854, 369] width 31 height 31
drag, startPoint x: 540, startPoint y: 514, endPoint x: 570, endPoint y: 512, distance: 30.1
click at [570, 512] on div "順天堂大学卒業 日本思春期学会 性教育認定講師" at bounding box center [576, 519] width 77 height 14
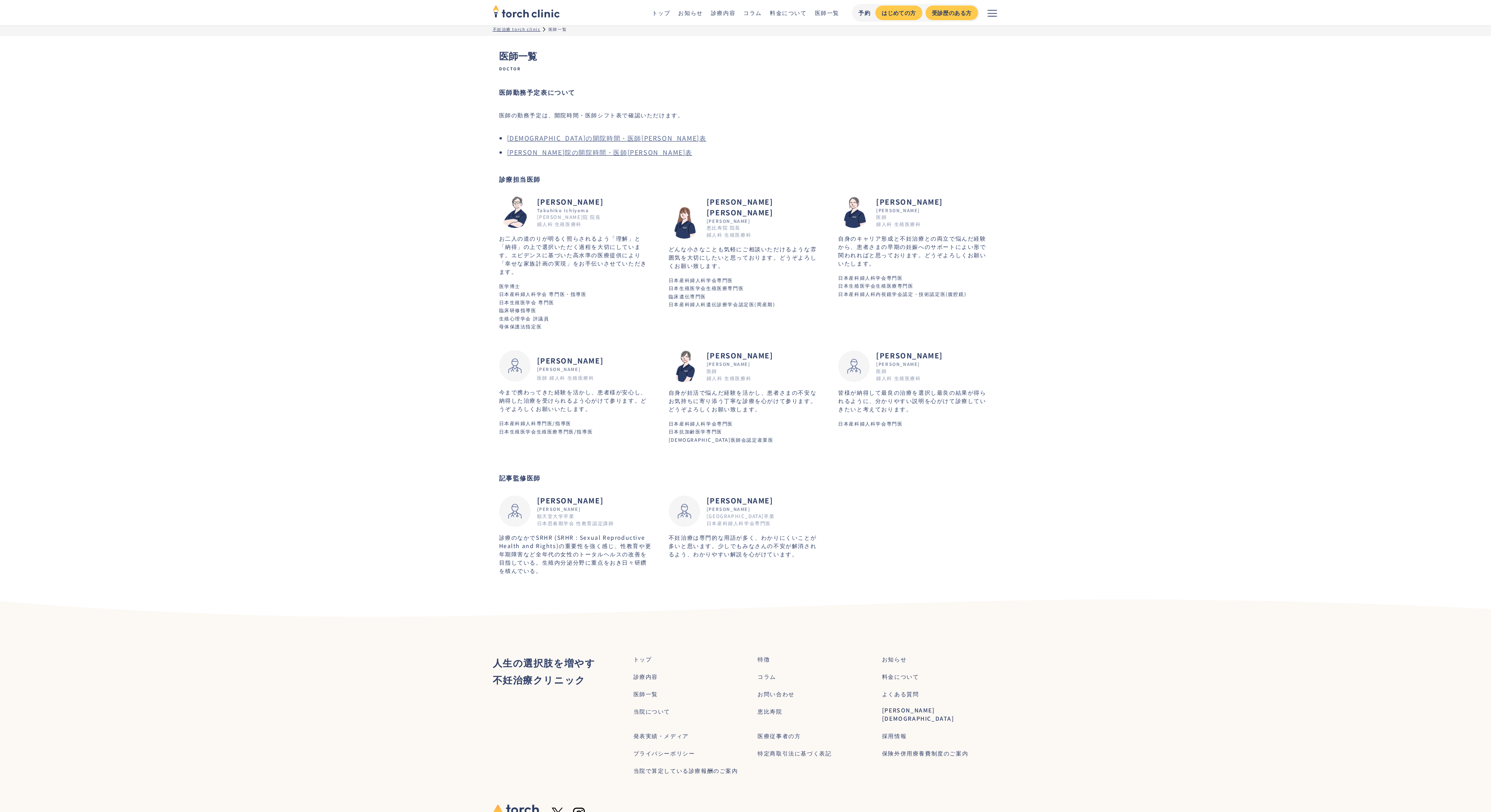
click at [683, 500] on img at bounding box center [684, 511] width 31 height 31
click at [710, 495] on h2 "大村 美穂" at bounding box center [740, 500] width 68 height 11
drag, startPoint x: 720, startPoint y: 490, endPoint x: 683, endPoint y: 500, distance: 38.3
click at [718, 495] on h2 "大村 美穂" at bounding box center [740, 500] width 68 height 11
click at [676, 508] on img at bounding box center [684, 511] width 31 height 31
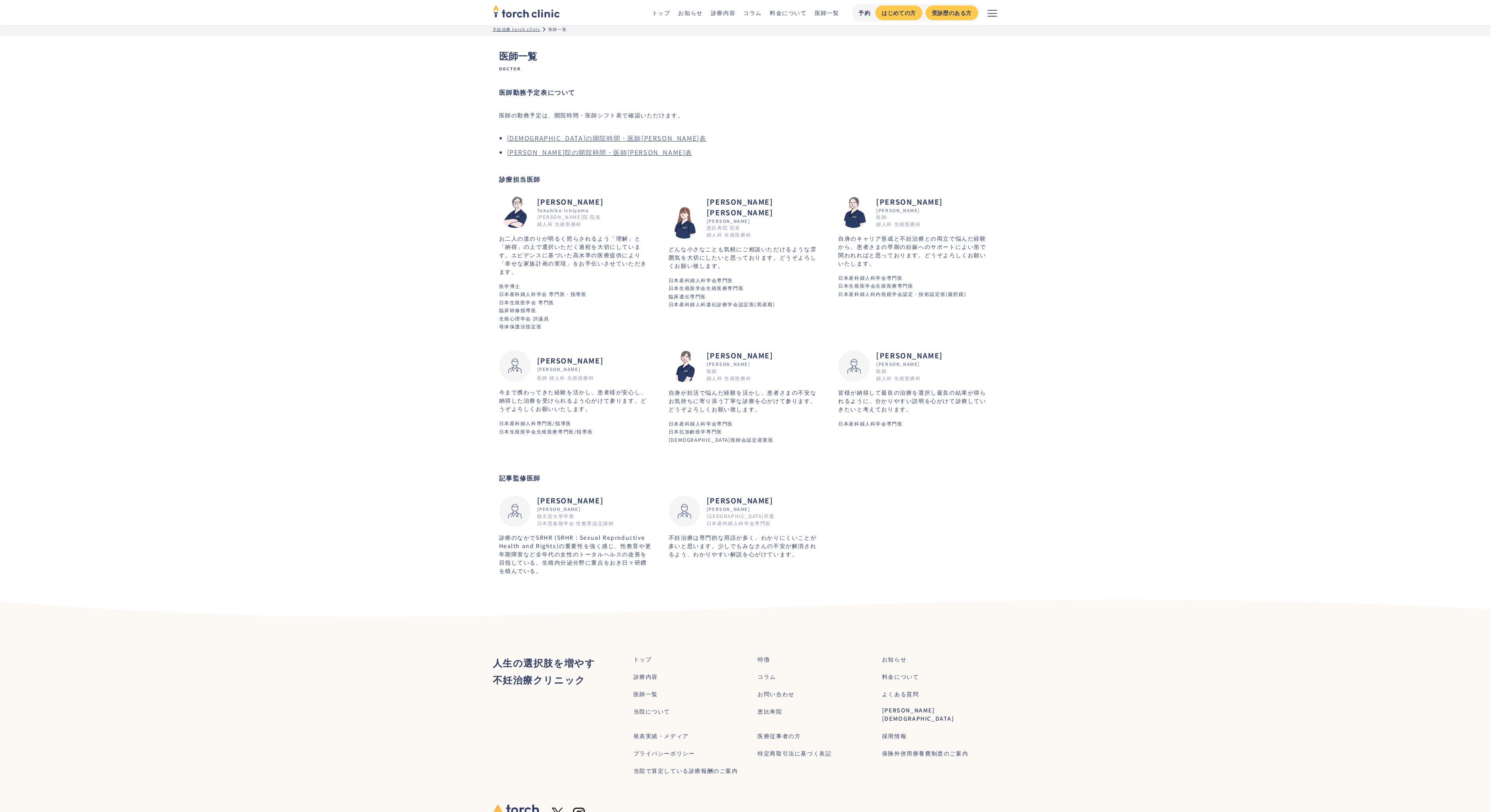
drag, startPoint x: 694, startPoint y: 504, endPoint x: 629, endPoint y: 510, distance: 65.3
click at [694, 504] on img at bounding box center [684, 511] width 31 height 31
click at [531, 508] on div "牧野 祐也 Yuya Makino 順天堂大学卒業 日本思春期学会 性教育認定講師" at bounding box center [576, 511] width 154 height 32
click at [495, 499] on div "医師一覧 Doctor 医師勤務予定表について 医師の勤務予定は、開院時間・医師シフト表で確認いただけます。 恵比寿院の開院時間・医師シフト表 上野院の開院時…" at bounding box center [746, 312] width 506 height 551
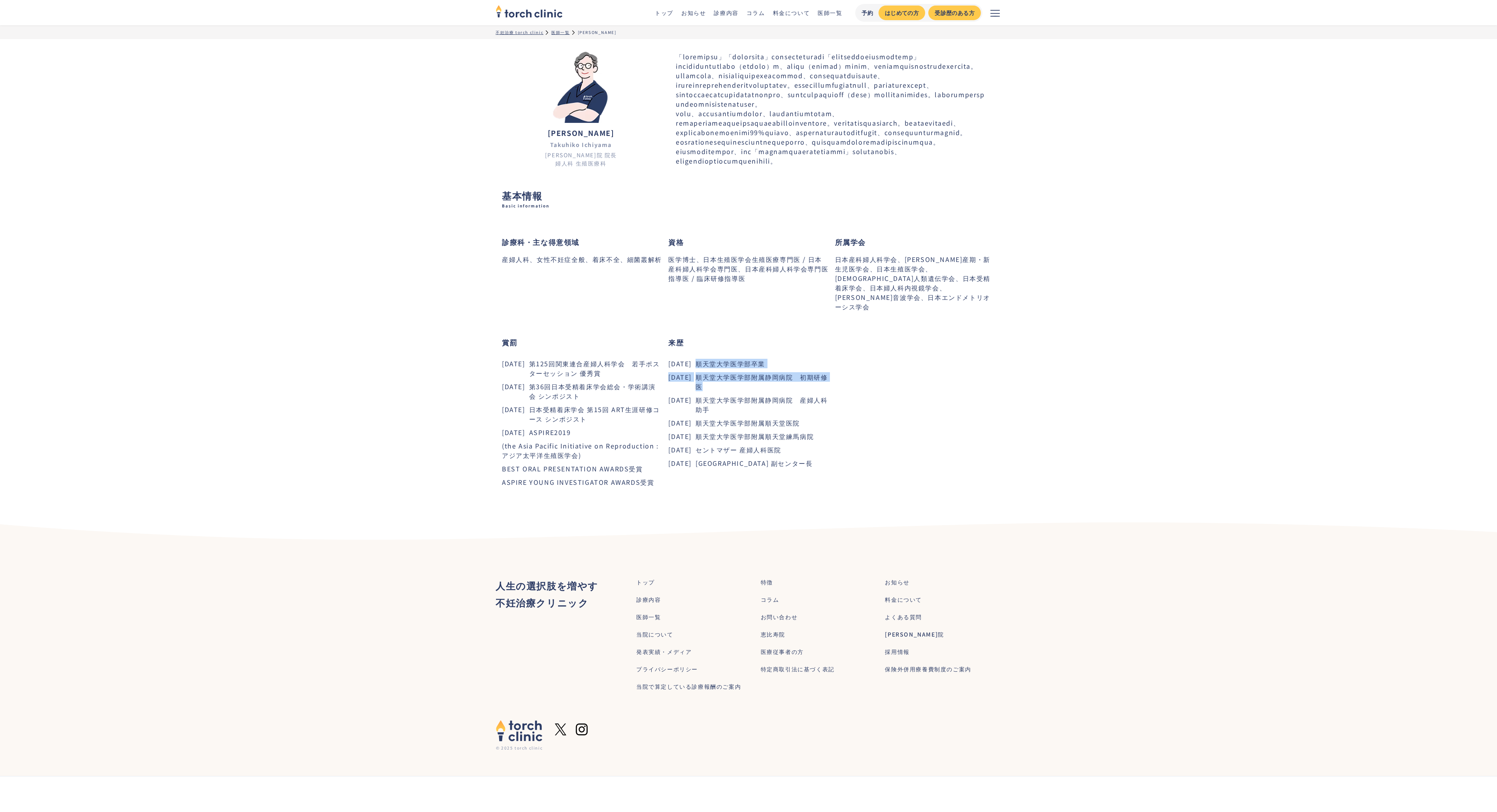
drag, startPoint x: 708, startPoint y: 394, endPoint x: 751, endPoint y: 412, distance: 46.6
click at [751, 412] on dl "[DATE] 順天堂大学医学部卒業 [DATE] [GEOGRAPHIC_DATA]附属静岡病院　初期研修医 [DATE] [GEOGRAPHIC_DATA]…" at bounding box center [748, 413] width 160 height 109
click at [751, 391] on dd "順天堂大学医学部附属静岡病院　初期研修医" at bounding box center [762, 382] width 133 height 19
drag, startPoint x: 749, startPoint y: 415, endPoint x: 756, endPoint y: 439, distance: 25.0
click at [756, 439] on dl "[DATE] 順天堂大学医学部卒業 [DATE] [GEOGRAPHIC_DATA]附属静岡病院　初期研修医 [DATE] [GEOGRAPHIC_DATA]…" at bounding box center [748, 413] width 160 height 109
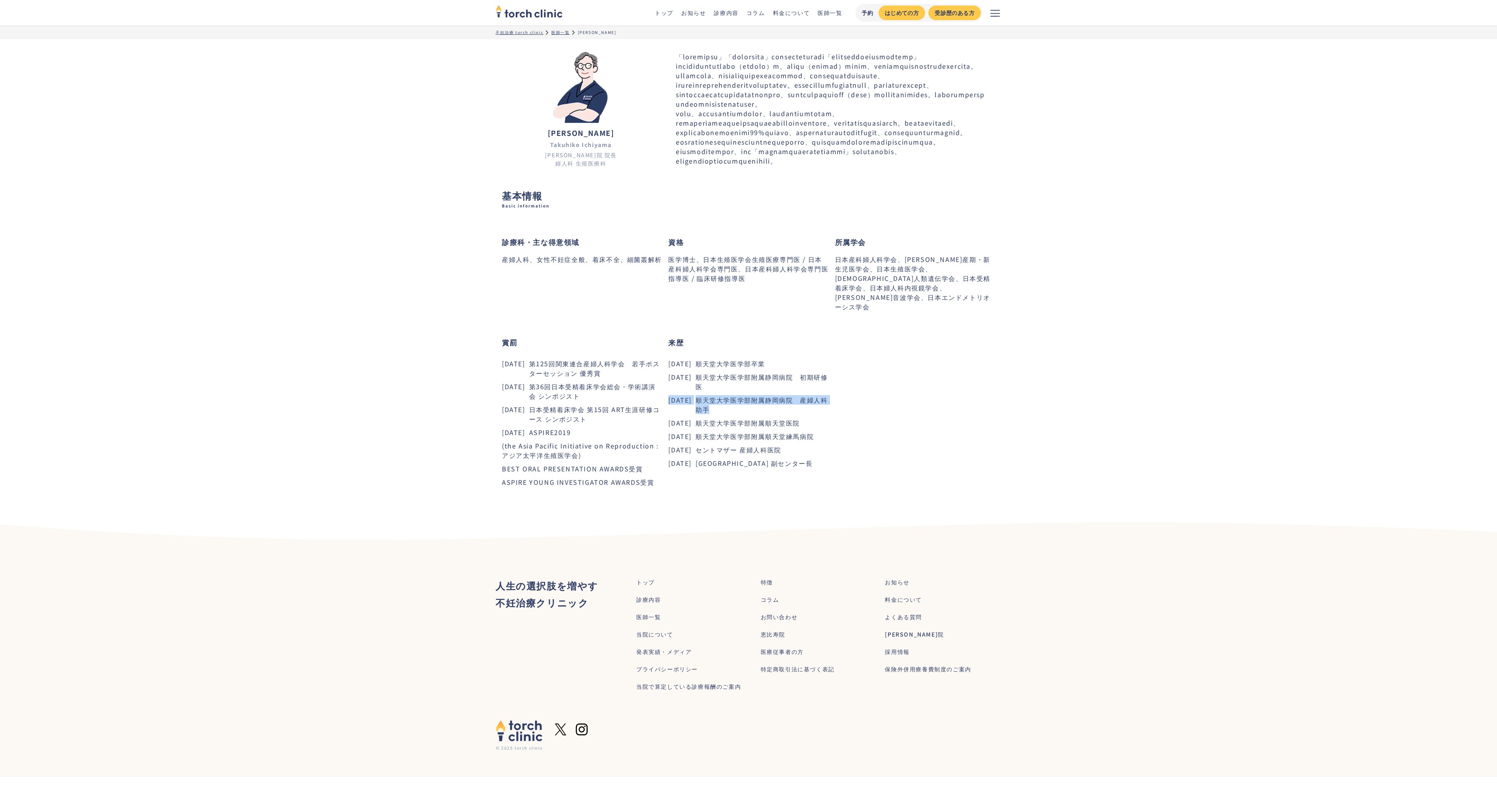
click at [752, 414] on dd "順天堂大学医学部附属静岡病院　産婦人科 助手" at bounding box center [762, 405] width 133 height 19
drag, startPoint x: 752, startPoint y: 439, endPoint x: 815, endPoint y: 457, distance: 65.5
click at [815, 457] on dl "[DATE] 順天堂大学医学部卒業 [DATE] [GEOGRAPHIC_DATA]附属静岡病院　初期研修医 [DATE] [GEOGRAPHIC_DATA]…" at bounding box center [748, 413] width 160 height 109
click at [819, 427] on dd "順天堂大学医学部附属順天堂医院" at bounding box center [762, 423] width 133 height 9
drag, startPoint x: 819, startPoint y: 453, endPoint x: 830, endPoint y: 468, distance: 18.6
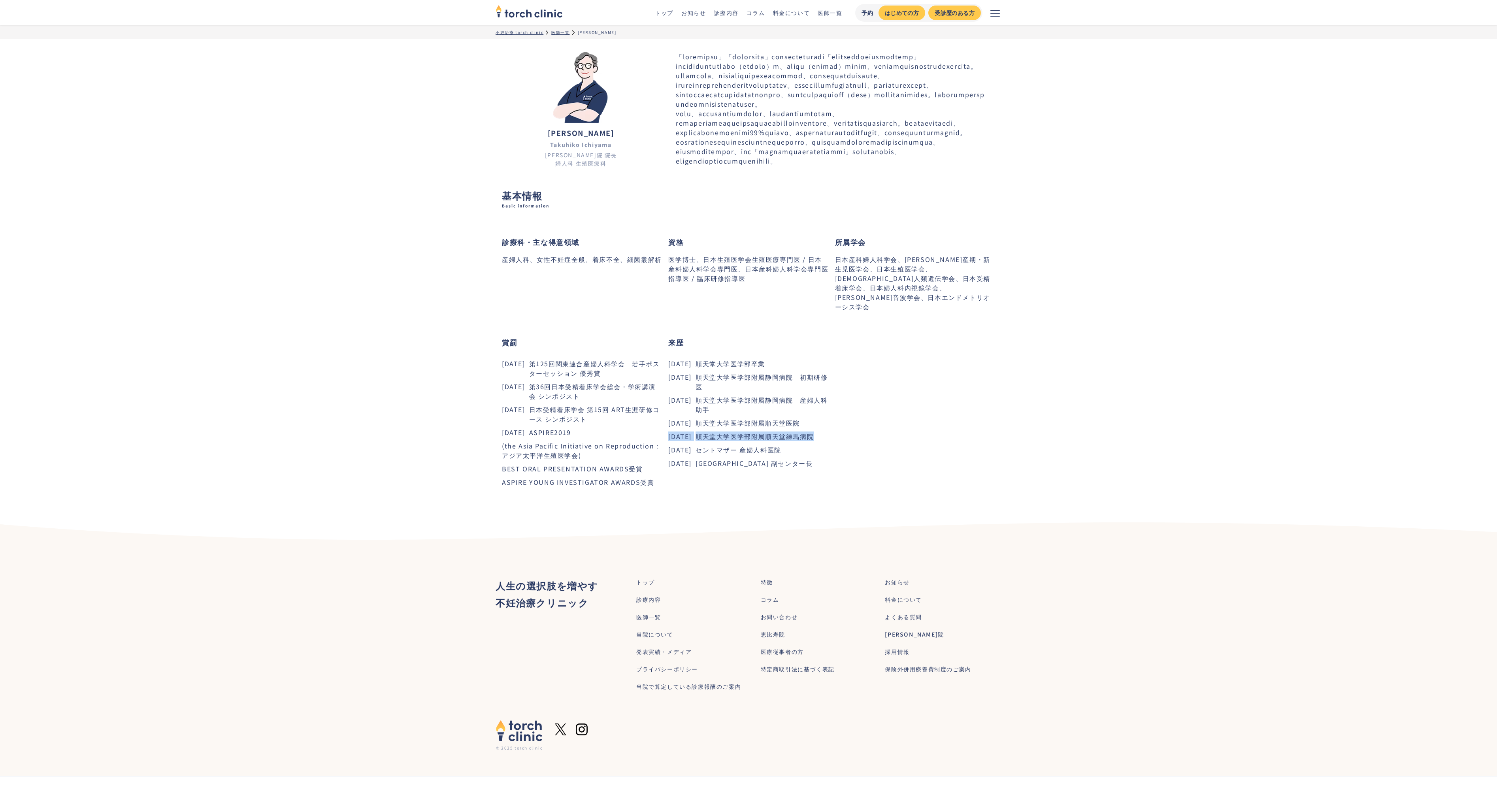
click at [830, 468] on div "診療科・主な得意領域 産婦人科、女性不妊症全般、着床不全、細菌叢解析 資格 医学博士、日本生殖医学会生殖医療専門医 / 日本産科婦人科学会専門医、日本産科婦人…" at bounding box center [748, 363] width 493 height 283
drag, startPoint x: 834, startPoint y: 467, endPoint x: 808, endPoint y: 475, distance: 27.2
click at [808, 475] on div "診療科・主な得意領域 産婦人科、女性不妊症全般、着床不全、細菌叢解析 資格 医学博士、日本生殖医学会生殖医療専門医 / 日本産科婦人科学会専門医、日本産科婦人…" at bounding box center [748, 363] width 493 height 283
click at [806, 468] on dl "[DATE] 順天堂大学医学部卒業 [DATE] [GEOGRAPHIC_DATA]附属静岡病院　初期研修医 [DATE] [GEOGRAPHIC_DATA]…" at bounding box center [748, 413] width 160 height 109
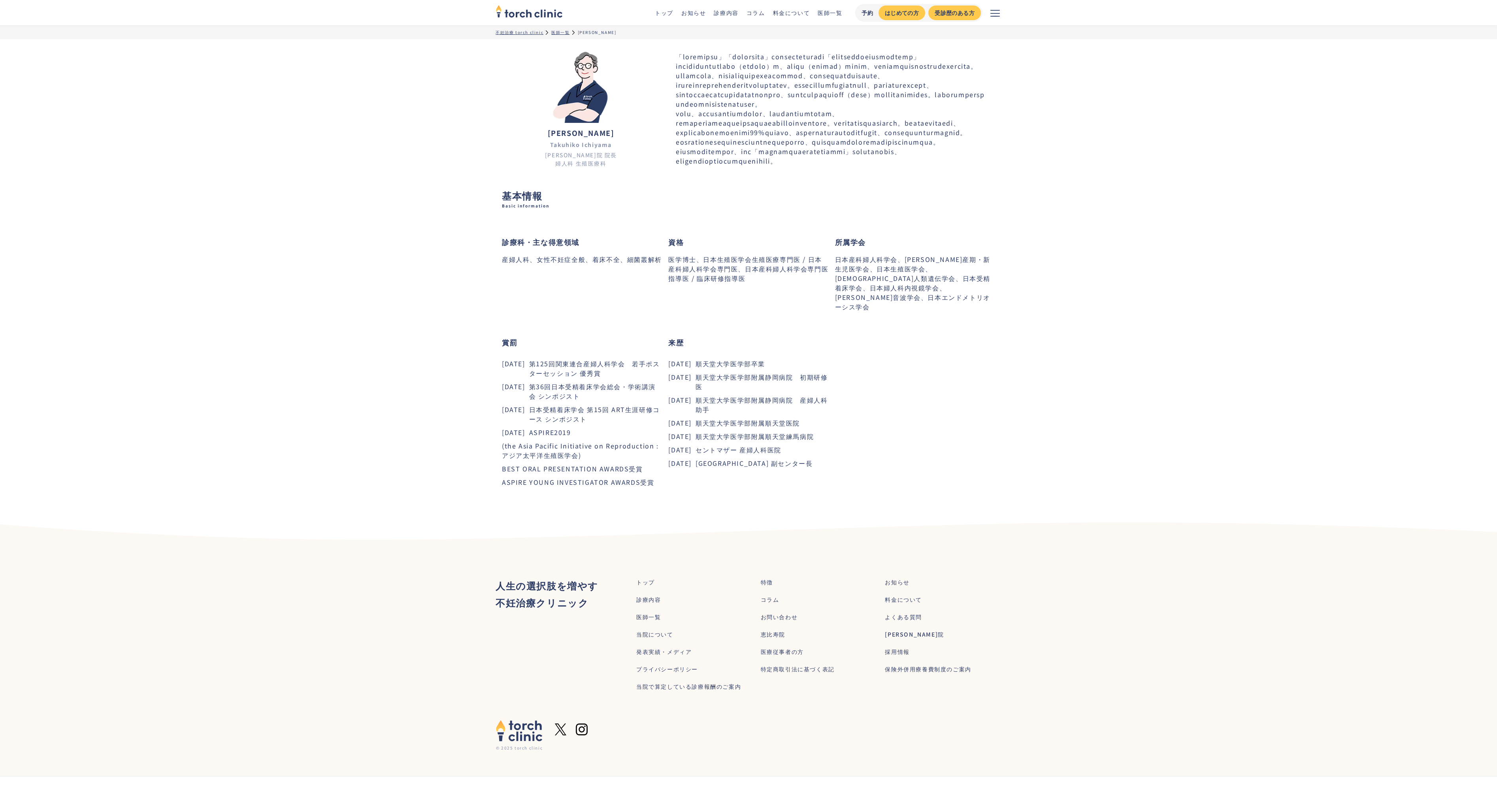
drag, startPoint x: 841, startPoint y: 505, endPoint x: 781, endPoint y: 393, distance: 127.1
click at [781, 393] on div "診療科・主な得意領域 産婦人科、女性不妊症全般、着床不全、細菌叢解析 資格 医学博士、日本生殖医学会生殖医療専門医 / 日本産科婦人科学会専門医、日本産科婦人…" at bounding box center [748, 363] width 493 height 283
click at [781, 368] on dd "順天堂大学医学部卒業" at bounding box center [762, 363] width 133 height 9
drag, startPoint x: 773, startPoint y: 377, endPoint x: 837, endPoint y: 505, distance: 143.1
click at [837, 504] on div "診療科・主な得意領域 産婦人科、女性不妊症全般、着床不全、細菌叢解析 資格 医学博士、日本生殖医学会生殖医療専門医 / 日本産科婦人科学会専門医、日本産科婦人…" at bounding box center [748, 363] width 493 height 283
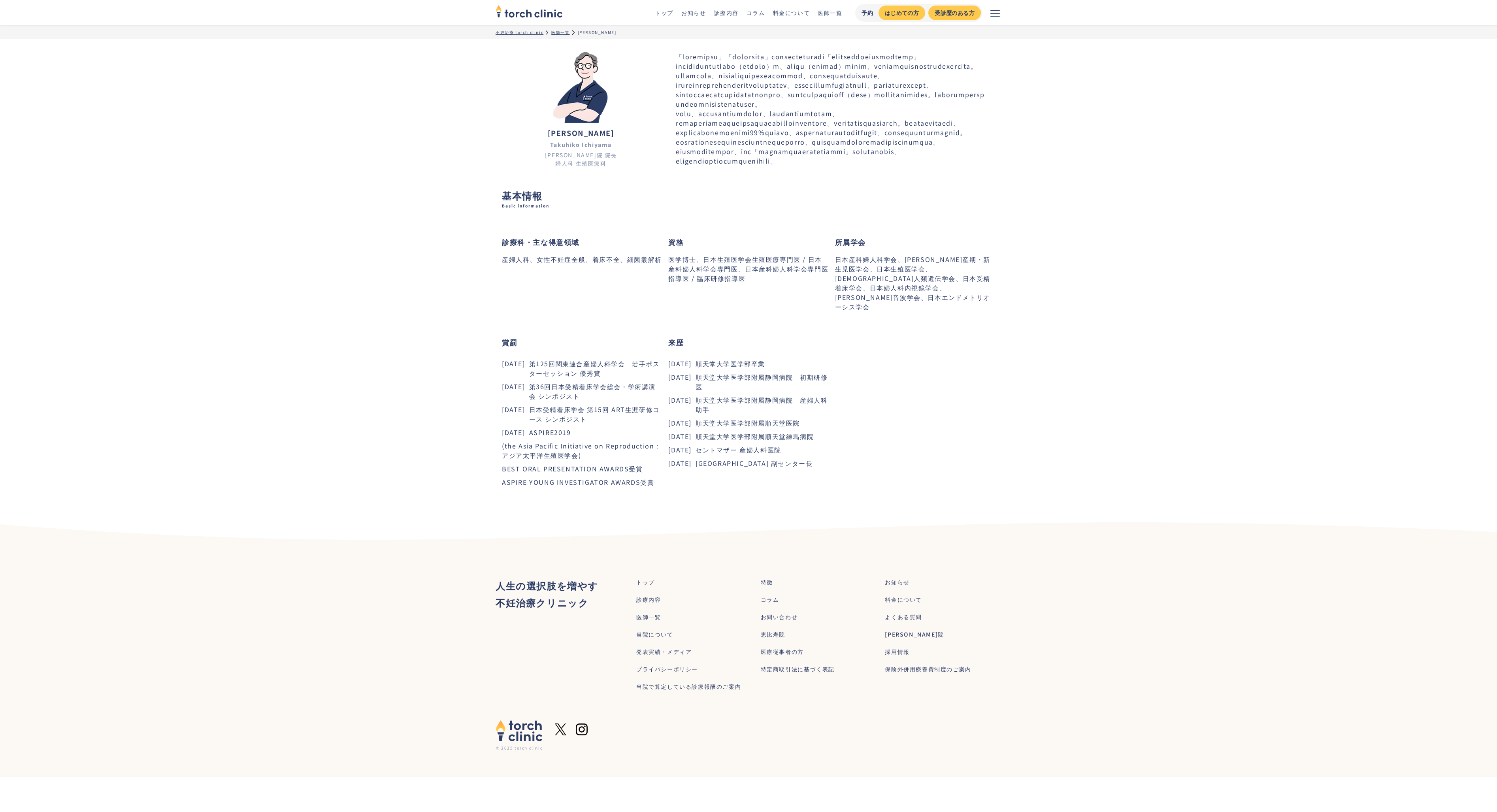
click at [837, 504] on div "診療科・主な得意領域 産婦人科、女性不妊症全般、着床不全、細菌叢解析 資格 医学博士、日本生殖医学会生殖医療専門医 / 日本産科婦人科学会専門医、日本産科婦人…" at bounding box center [748, 363] width 493 height 283
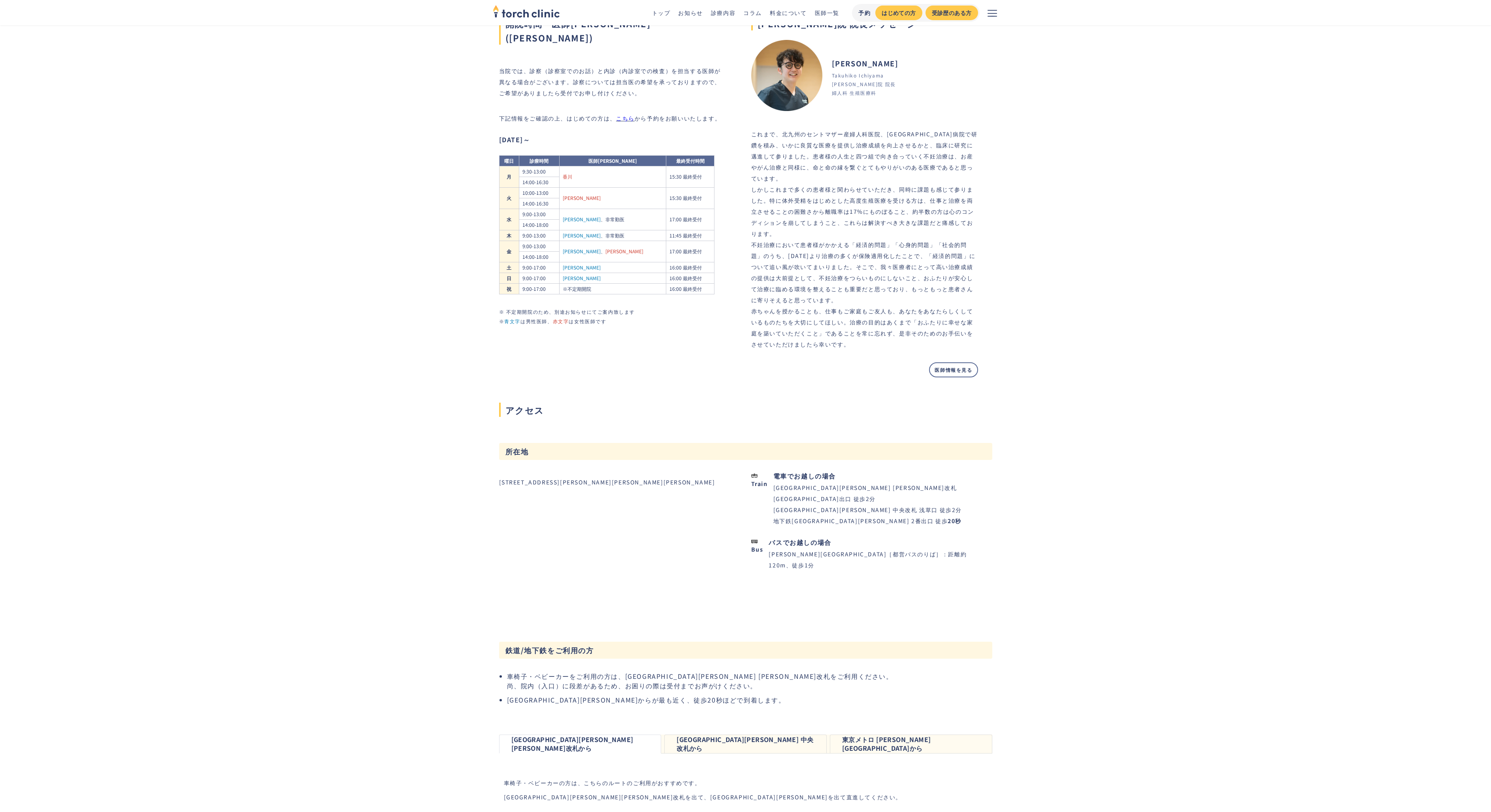
scroll to position [399, 0]
click at [610, 230] on td "[PERSON_NAME] 、非常勤医" at bounding box center [613, 235] width 107 height 11
click at [596, 166] on td "香川" at bounding box center [613, 177] width 107 height 21
click at [594, 187] on td "森嶋" at bounding box center [613, 198] width 107 height 21
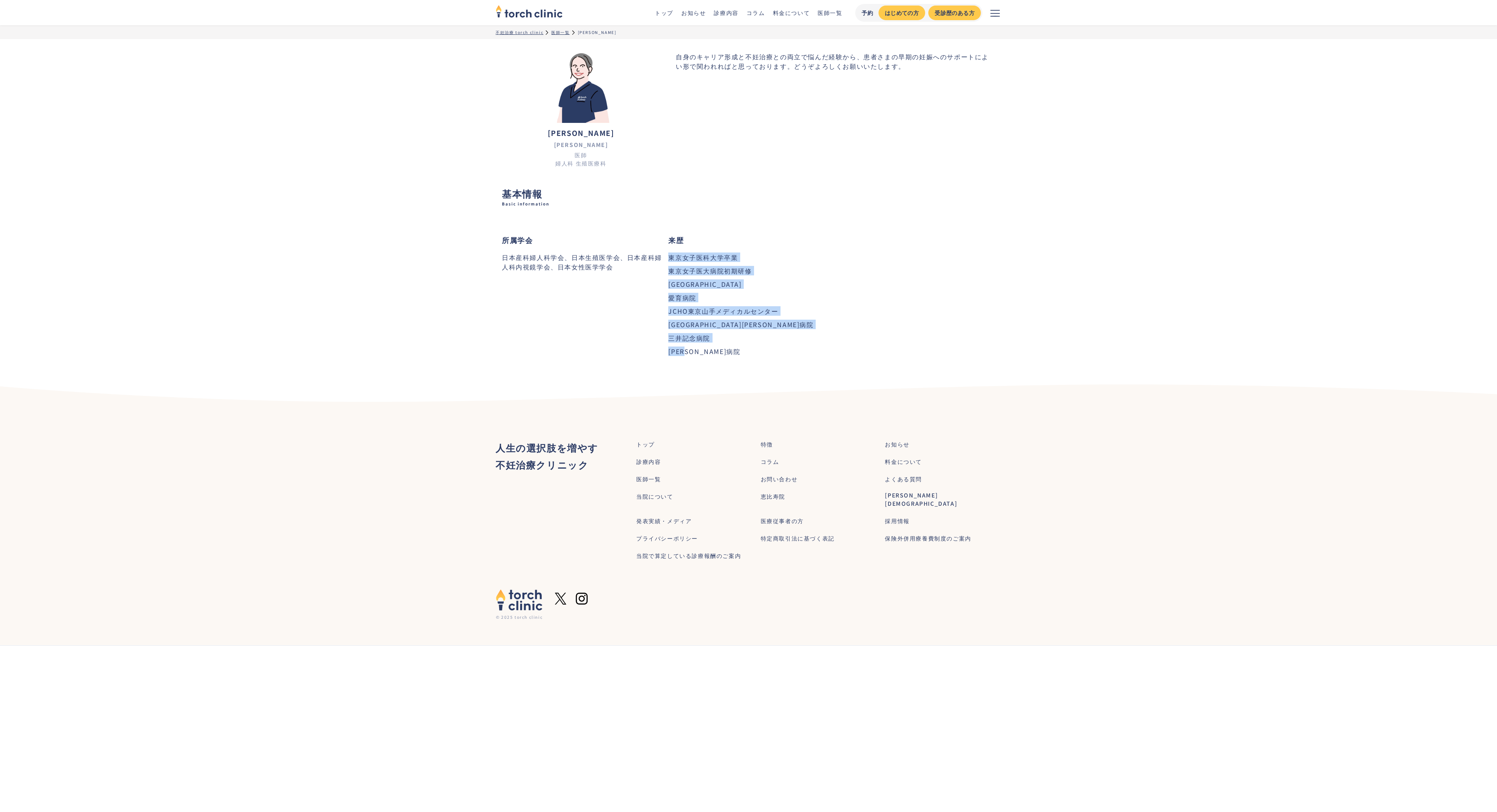
drag, startPoint x: 668, startPoint y: 256, endPoint x: 725, endPoint y: 361, distance: 119.5
click at [725, 361] on div "診療科・主な得意領域 資格 所属学会 日本産科婦人科学会、日本生殖医学会、日本産科婦人科内視鏡学会、日本女性医学学会 賞罰 来歴 東京女子医科大学卒業 東京女…" at bounding box center [748, 293] width 493 height 147
click at [724, 361] on div "診療科・主な得意領域 資格 所属学会 日本産科婦人科学会、日本生殖医学会、日本産科婦人科内視鏡学会、日本女性医学学会 賞罰 来歴 東京女子医科大学卒業 東京女…" at bounding box center [748, 293] width 493 height 147
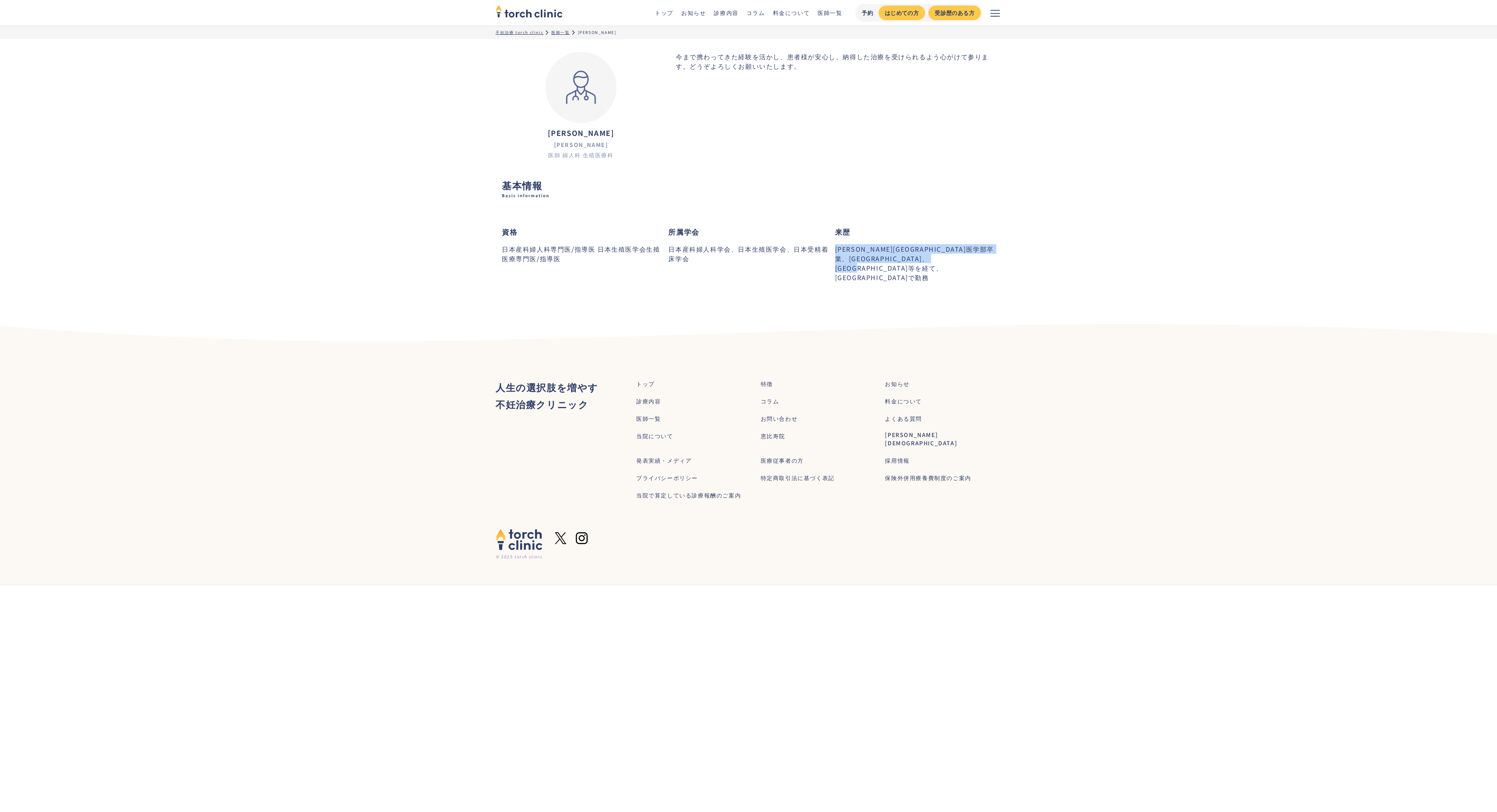
drag, startPoint x: 929, startPoint y: 271, endPoint x: 908, endPoint y: 239, distance: 38.3
click at [908, 239] on div "来歴 福島県立医科大学医学部卒業、横浜労災病院、横浜市立大学付属市民総合医療センター等を経て、みなとみらい夢クリニックで勤務 ‍" at bounding box center [915, 255] width 160 height 88
drag, startPoint x: 902, startPoint y: 241, endPoint x: 1037, endPoint y: 275, distance: 139.2
click at [1037, 275] on main "不妊治療 torch clinic 医師一覧 香川 愛子 香川 愛子 Aiko Kagawa 医師 婦人科 生殖医療科 勤務地： 恵比寿院・上野院 今まで携わ…" at bounding box center [748, 169] width 1497 height 287
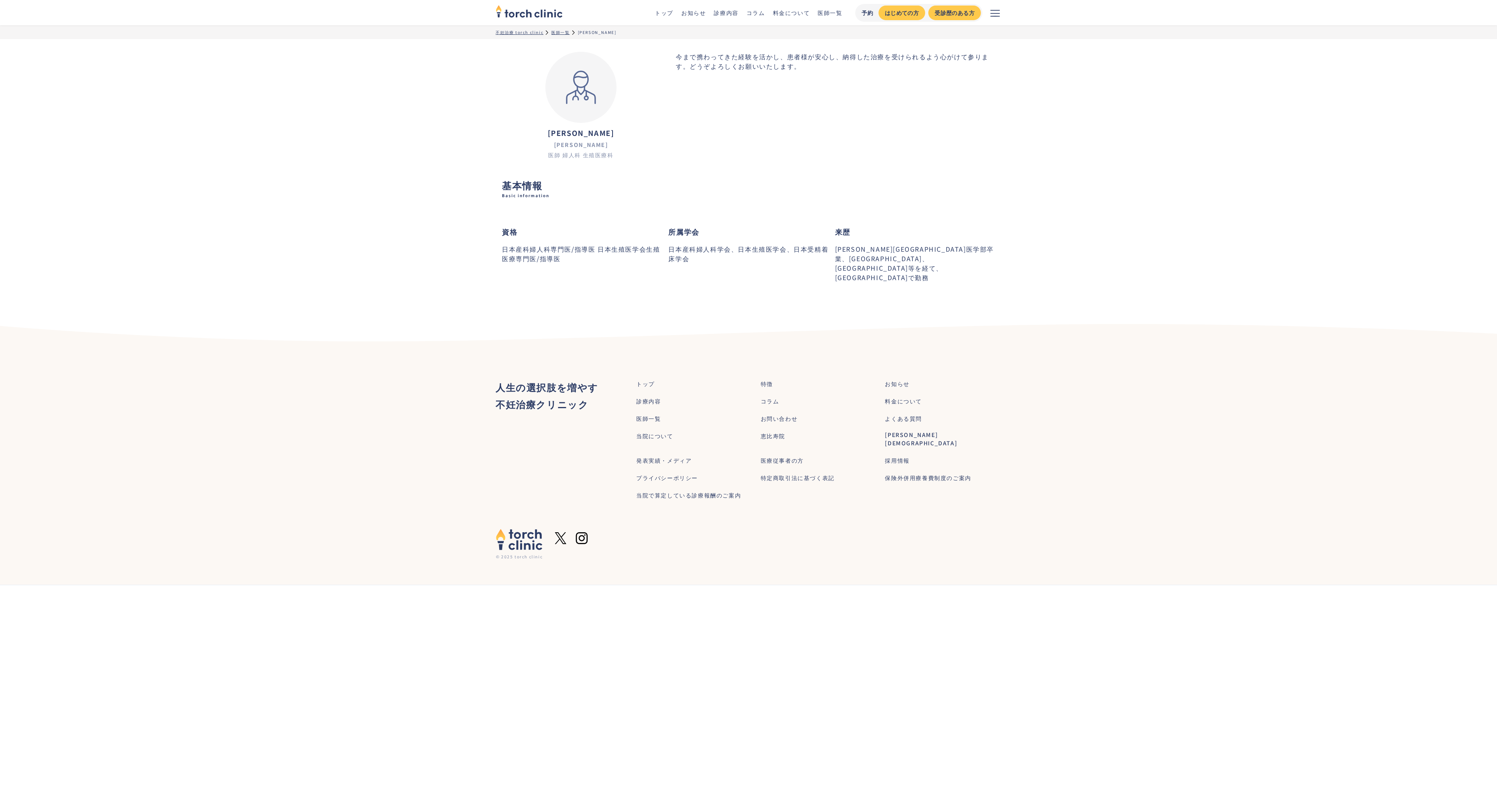
click at [1024, 273] on main "不妊治療 torch clinic 医師一覧 香川 愛子 香川 愛子 Aiko Kagawa 医師 婦人科 生殖医療科 勤務地： 恵比寿院・上野院 今まで携わ…" at bounding box center [748, 169] width 1497 height 287
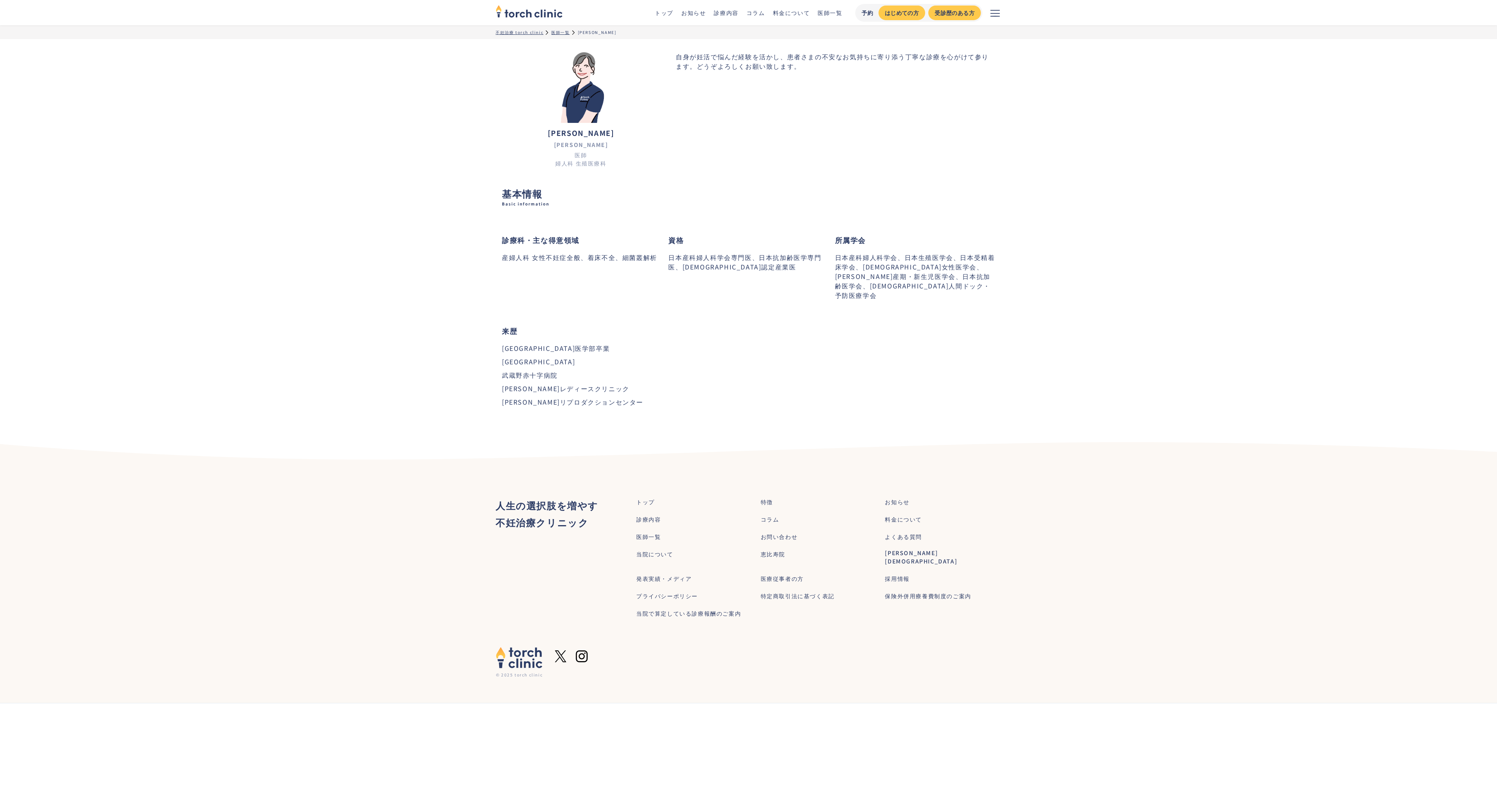
click at [508, 343] on p "佐賀大学医学部卒業" at bounding box center [582, 348] width 160 height 9
drag, startPoint x: 520, startPoint y: 327, endPoint x: 570, endPoint y: 354, distance: 56.8
click at [570, 354] on div "来歴 佐賀大学医学部卒業 青梅市立総合病院 武蔵野赤十字病院 両角レディースクリニック 佐久平リプロダクションセンター ‍" at bounding box center [582, 367] width 160 height 114
click at [571, 357] on p "青梅市立総合病院" at bounding box center [582, 361] width 160 height 9
drag, startPoint x: 504, startPoint y: 349, endPoint x: 599, endPoint y: 402, distance: 108.8
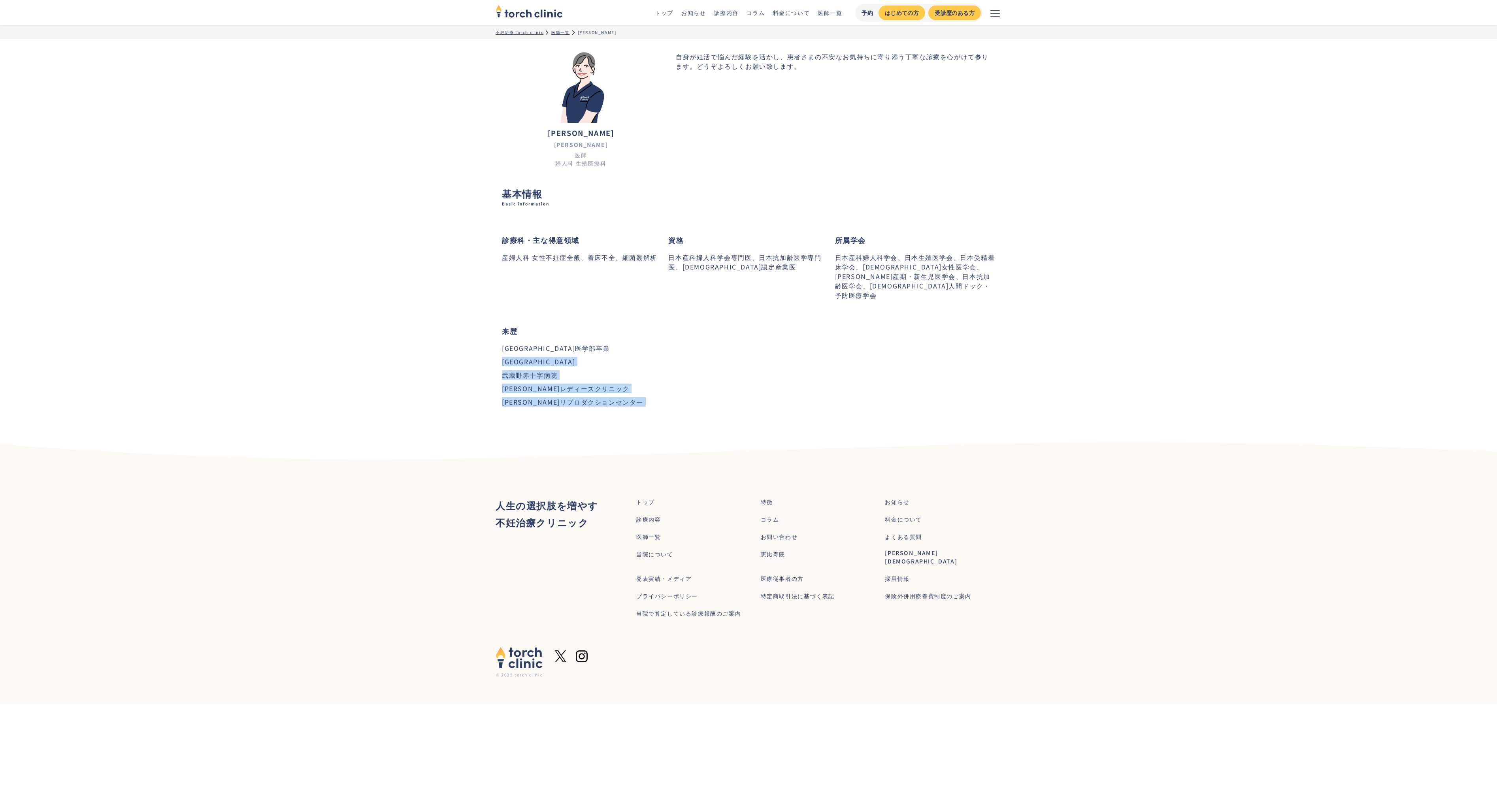
click at [599, 402] on div "佐賀大学医学部卒業 青梅市立総合病院 武蔵野赤十字病院 両角レディースクリニック 佐久平リプロダクションセンター ‍" at bounding box center [582, 383] width 160 height 81
click at [599, 411] on p "‍" at bounding box center [582, 415] width 160 height 9
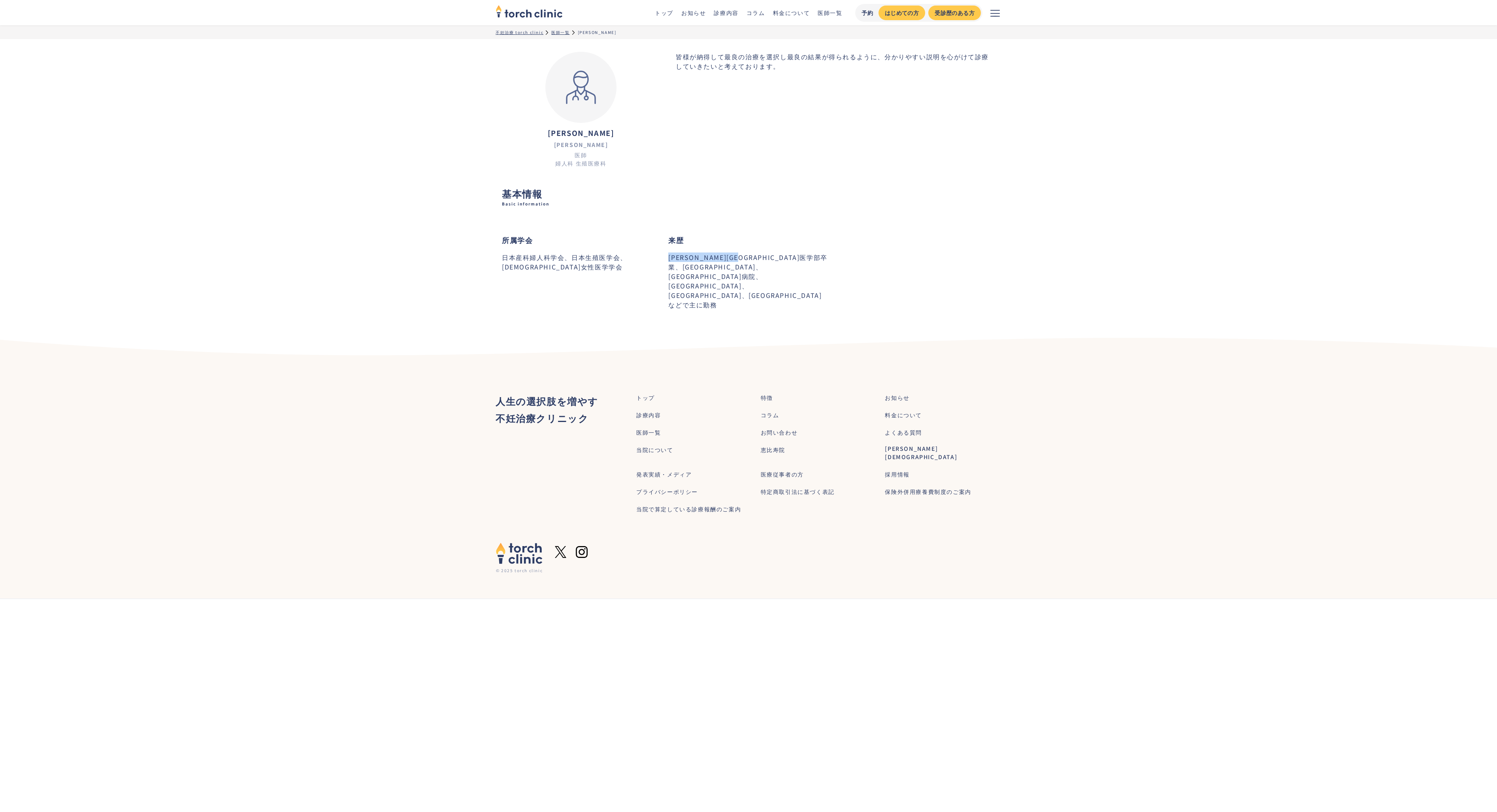
drag, startPoint x: 669, startPoint y: 258, endPoint x: 778, endPoint y: 255, distance: 109.0
click at [778, 255] on p "千葉大学医学部卒業、東京警察病院、東京大学附属病院、JR東京総合病院、帝京大学ちば総合医療センター、東京山手メディカルセンターなどで主に勤務" at bounding box center [748, 281] width 160 height 57
drag, startPoint x: 778, startPoint y: 255, endPoint x: 739, endPoint y: 256, distance: 39.0
click at [739, 256] on p "千葉大学医学部卒業、東京警察病院、東京大学附属病院、JR東京総合病院、帝京大学ちば総合医療センター、東京山手メディカルセンターなどで主に勤務" at bounding box center [748, 281] width 160 height 57
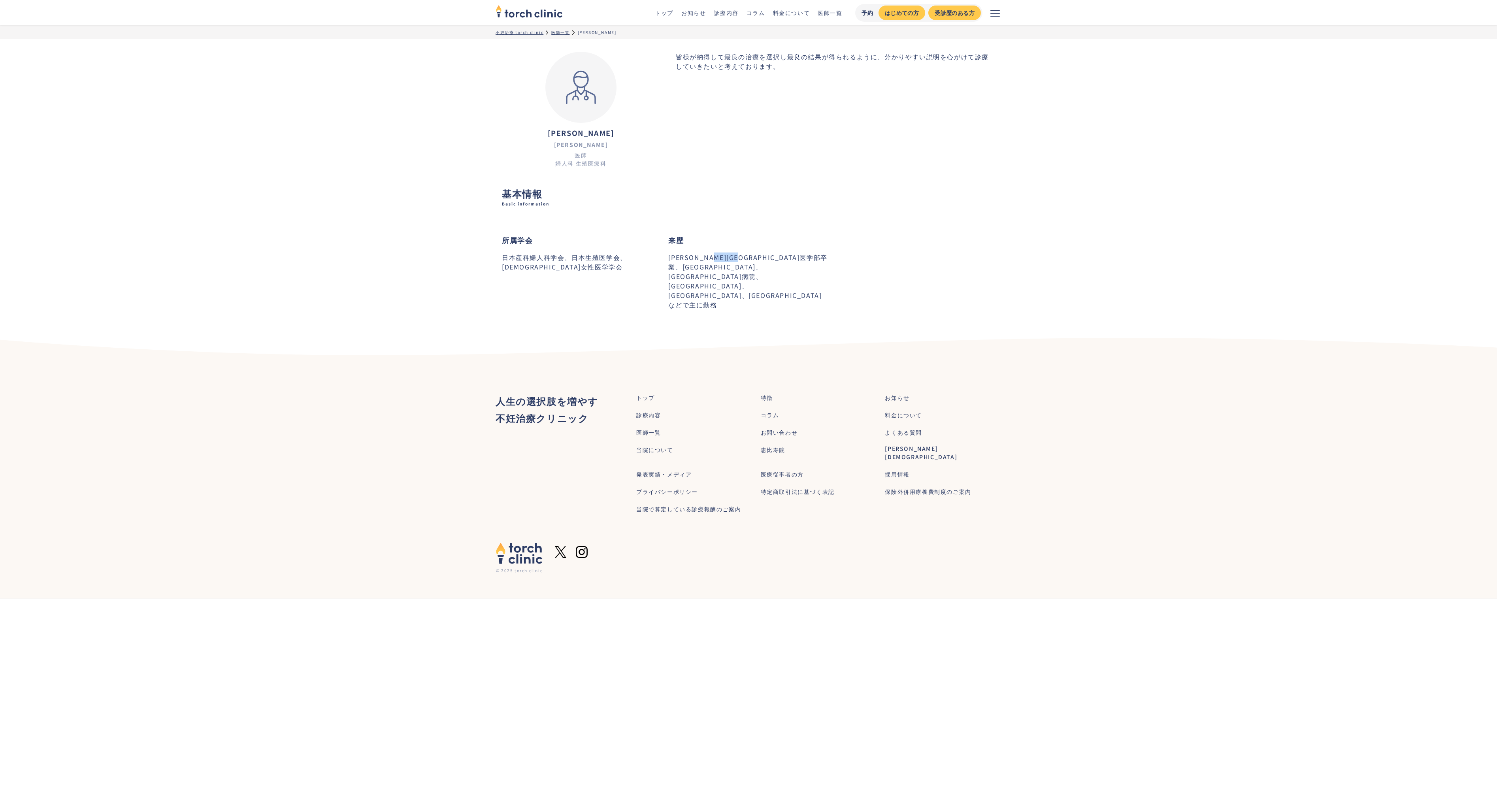
click at [739, 256] on p "千葉大学医学部卒業、東京警察病院、東京大学附属病院、JR東京総合病院、帝京大学ちば総合医療センター、東京山手メディカルセンターなどで主に勤務" at bounding box center [748, 281] width 160 height 57
drag, startPoint x: 739, startPoint y: 256, endPoint x: 779, endPoint y: 286, distance: 50.0
click at [779, 286] on p "千葉大学医学部卒業、東京警察病院、東京大学附属病院、JR東京総合病院、帝京大学ちば総合医療センター、東京山手メディカルセンターなどで主に勤務" at bounding box center [748, 281] width 160 height 57
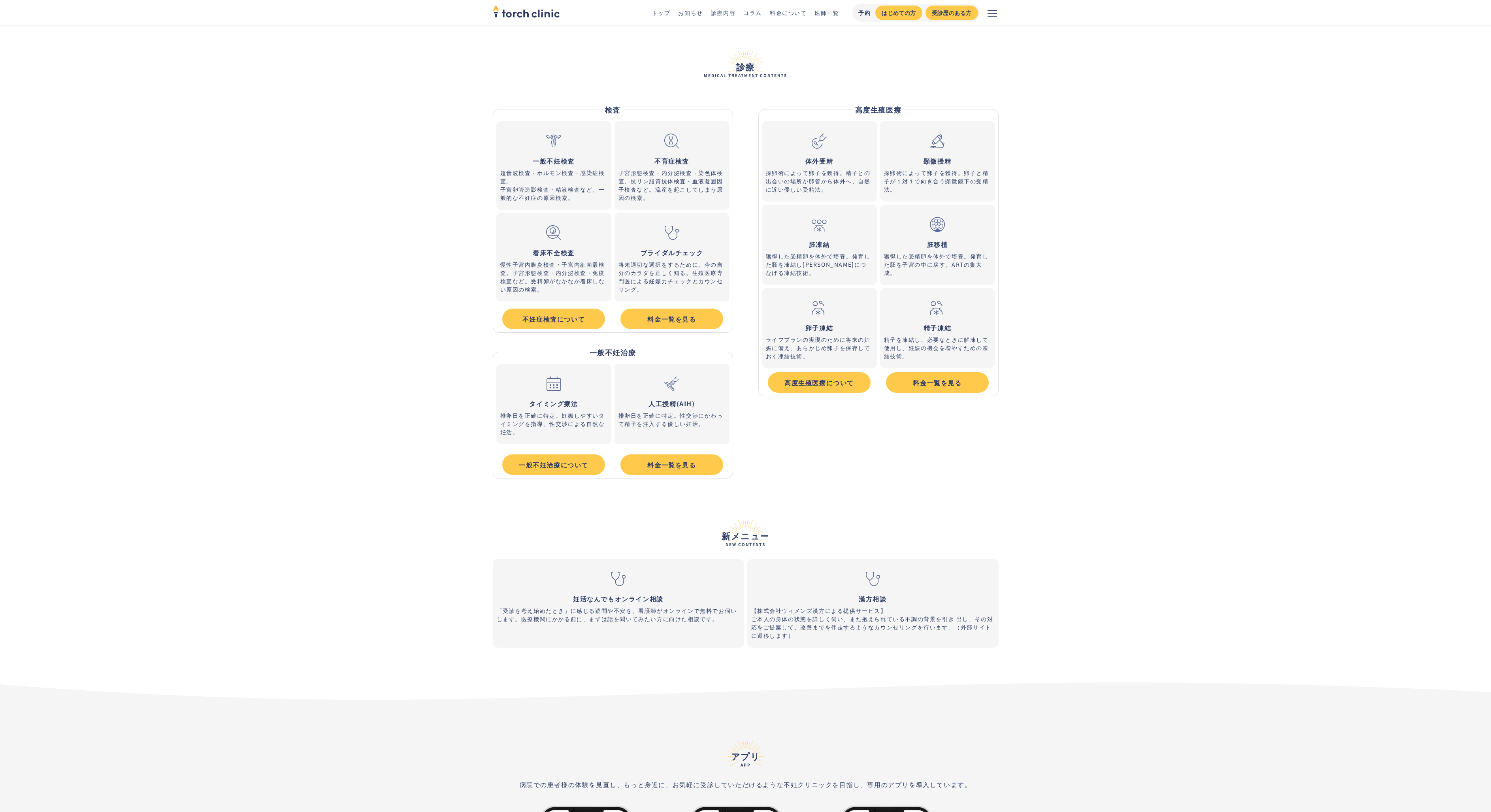
scroll to position [4031, 0]
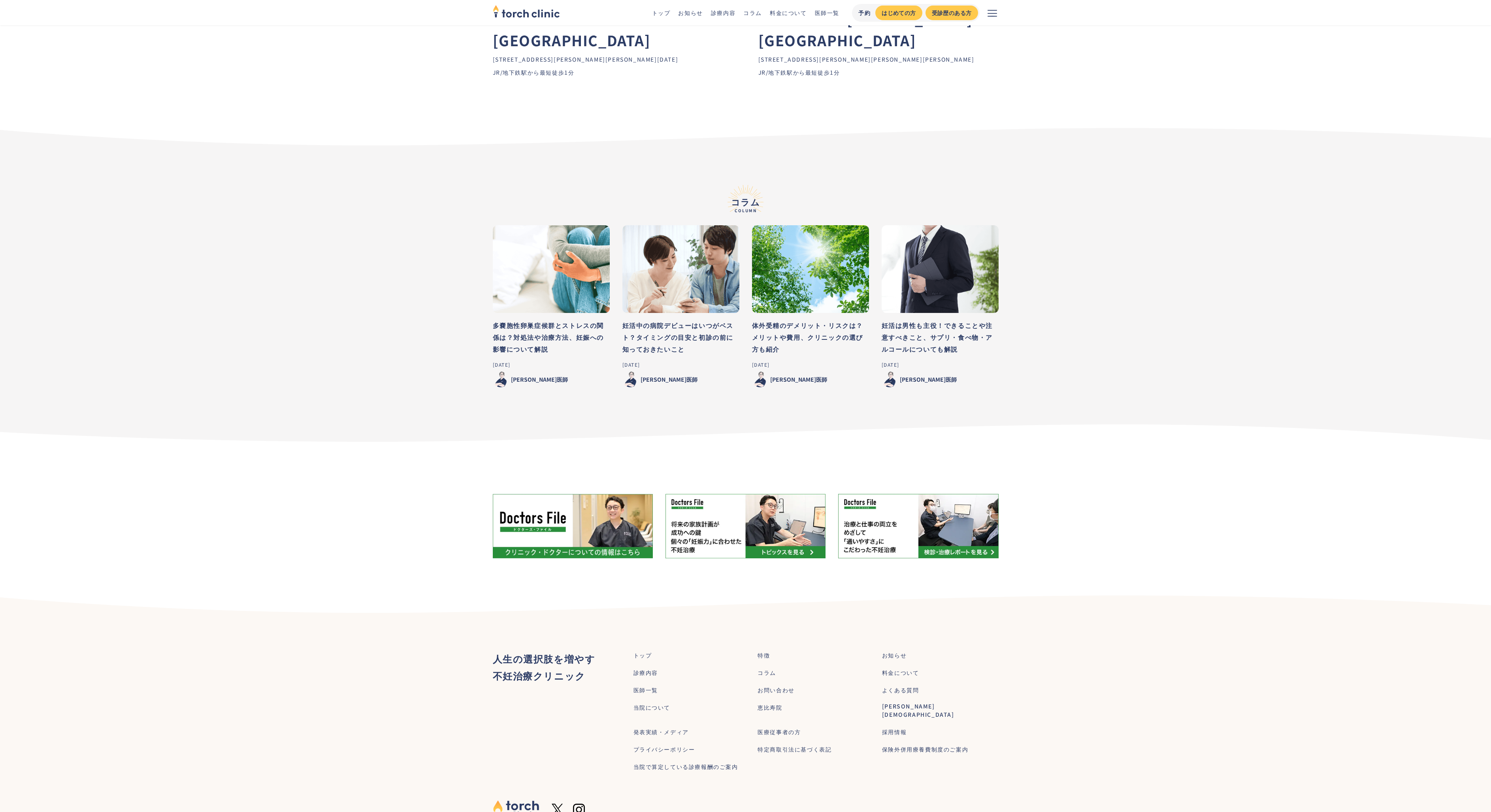
click at [891, 728] on div "採用情報" at bounding box center [894, 732] width 24 height 8
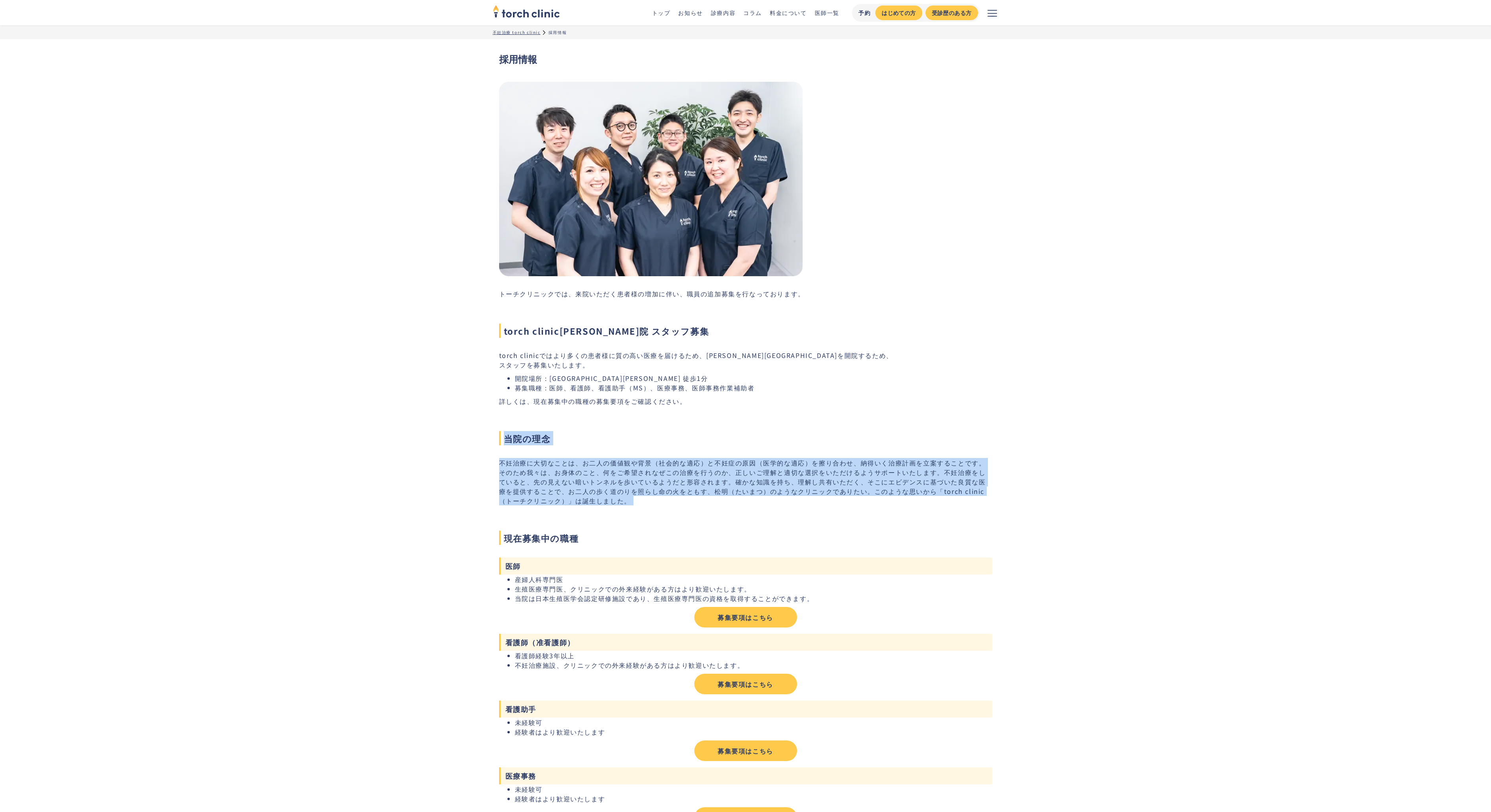
drag, startPoint x: 659, startPoint y: 424, endPoint x: 672, endPoint y: 510, distance: 87.0
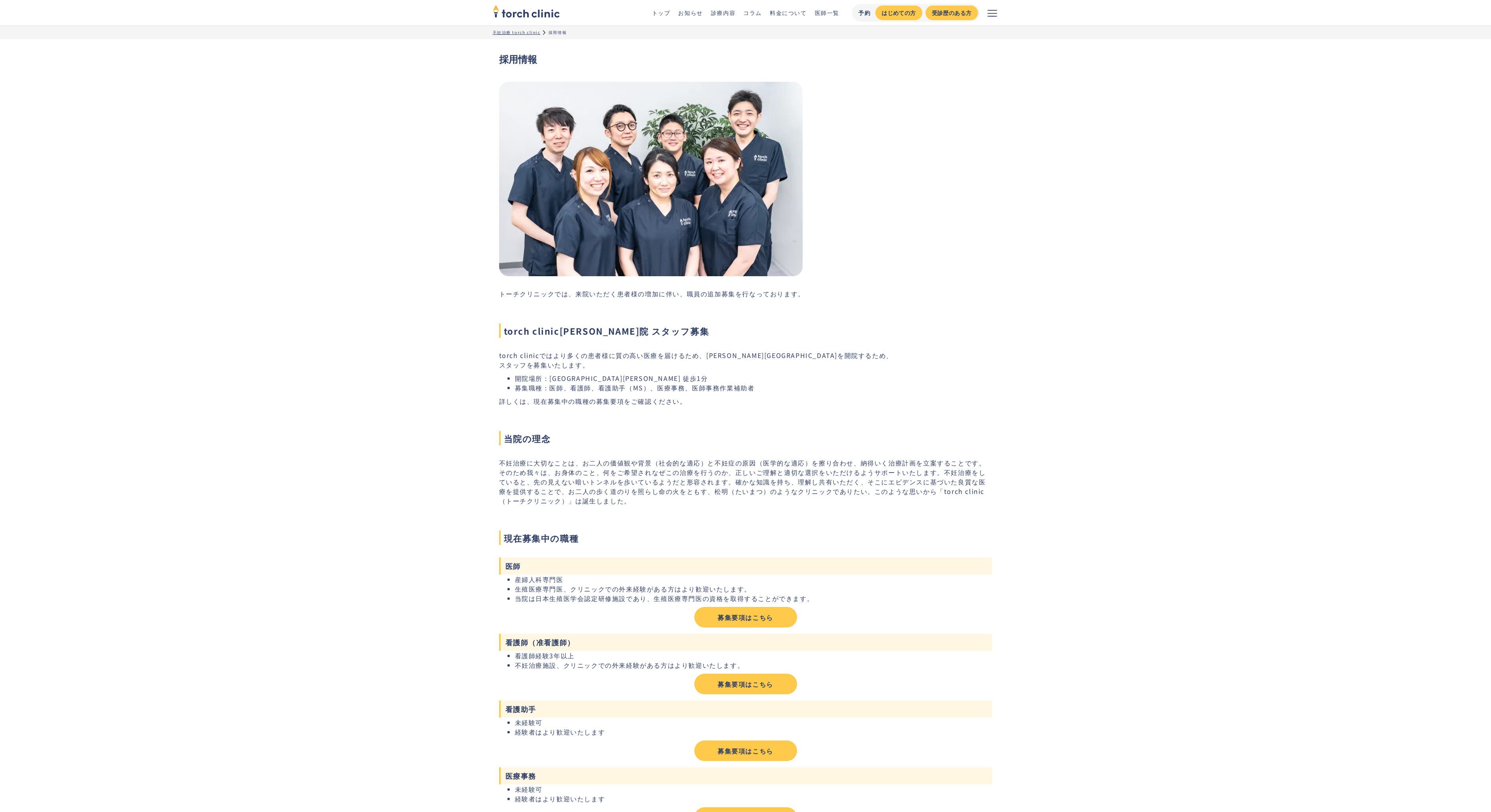
click at [746, 629] on section "現在募集中の職種 医師 産婦人科専門医 生殖医療専門医、クリニックでの外来経験がある方はより歓迎いたします。 当院は日本生殖医学会認定研修施設であり、生殖医療…" at bounding box center [746, 708] width 493 height 354
click at [743, 617] on link "募集要項はこちら" at bounding box center [745, 617] width 103 height 21
click at [825, 14] on link "医師一覧" at bounding box center [827, 12] width 24 height 8
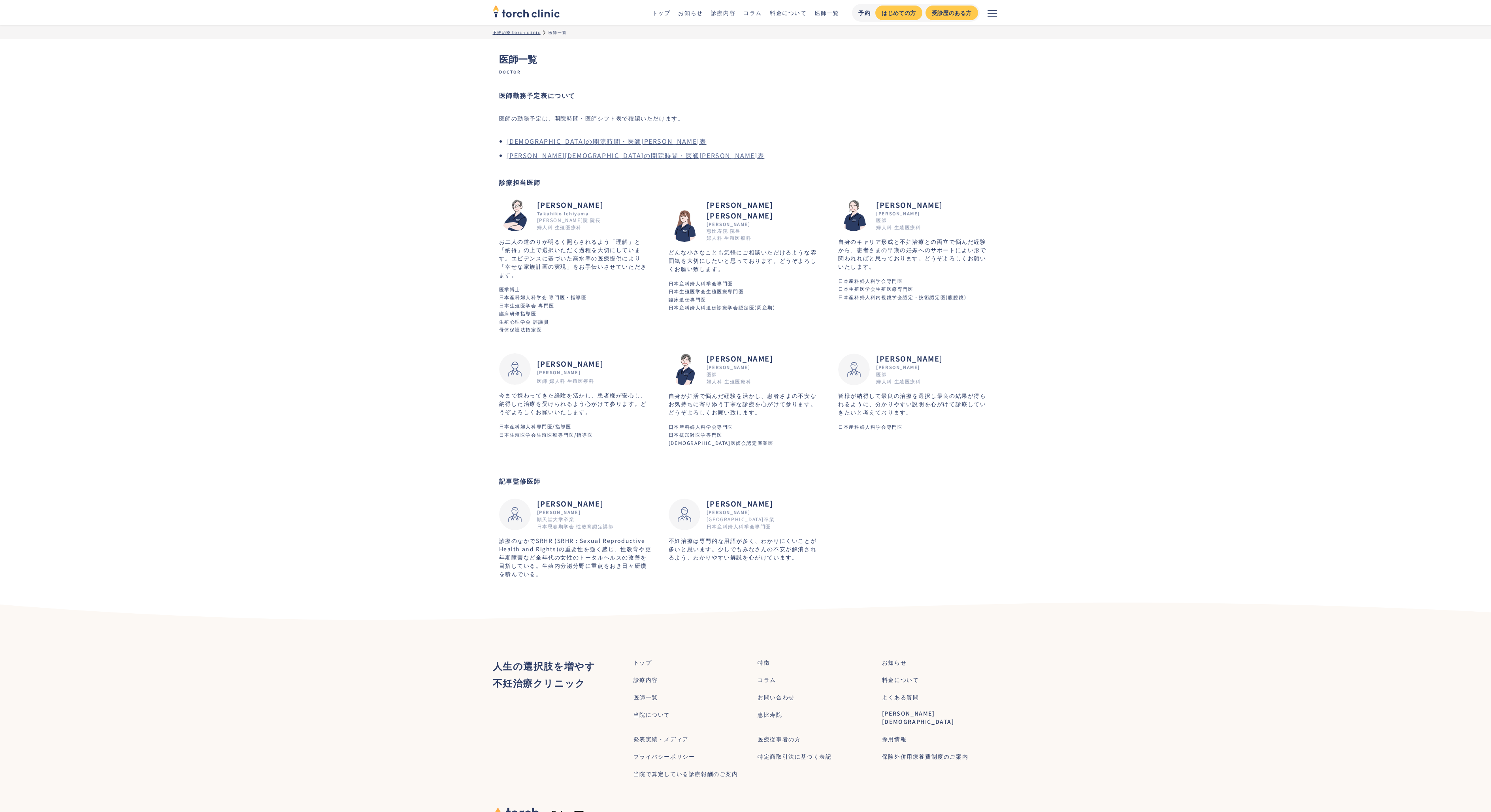
click at [886, 735] on div "採用情報" at bounding box center [894, 739] width 24 height 8
